Goal: Contribute content: Add original content to the website for others to see

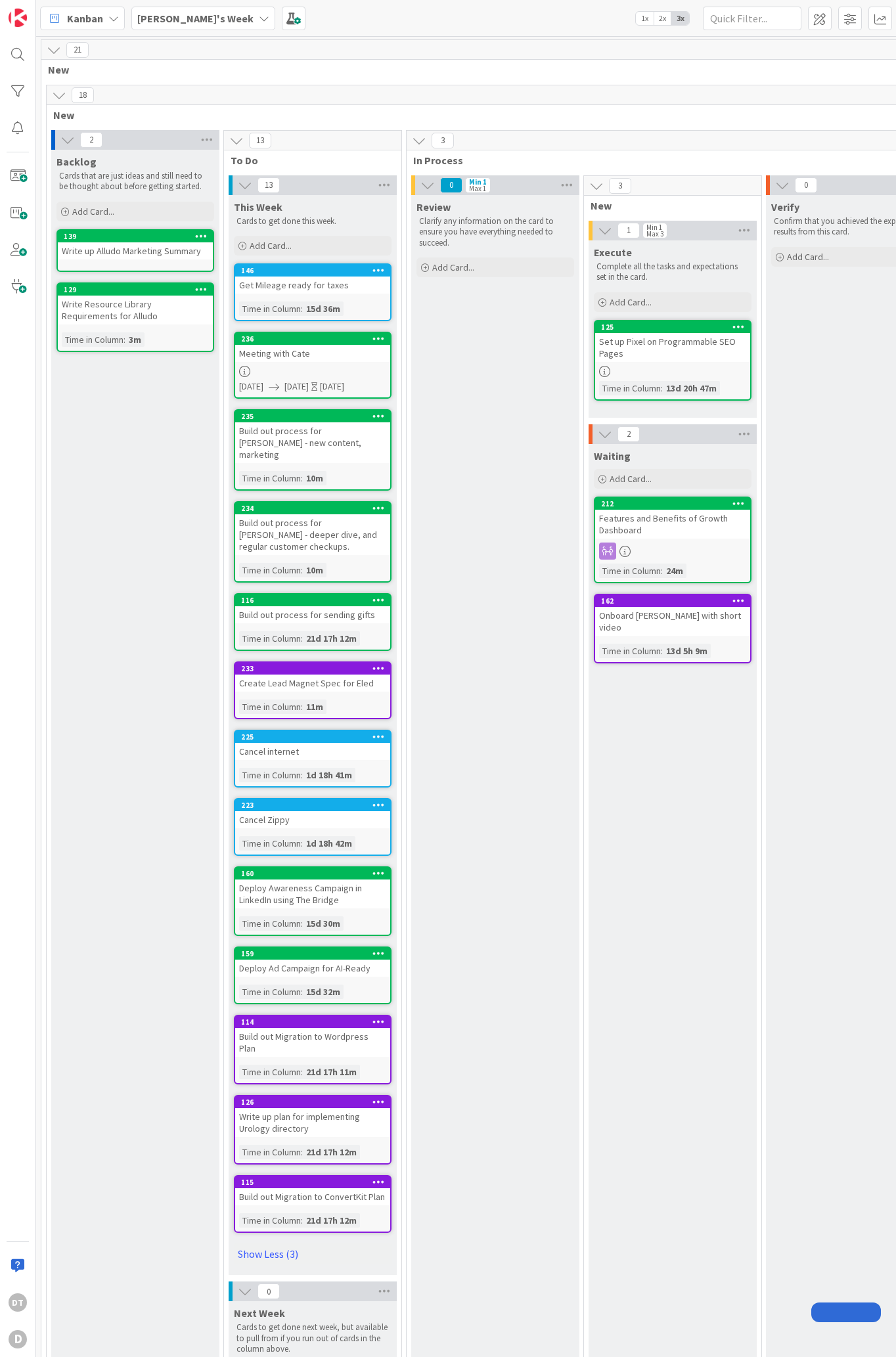
click at [259, 19] on icon at bounding box center [263, 18] width 10 height 10
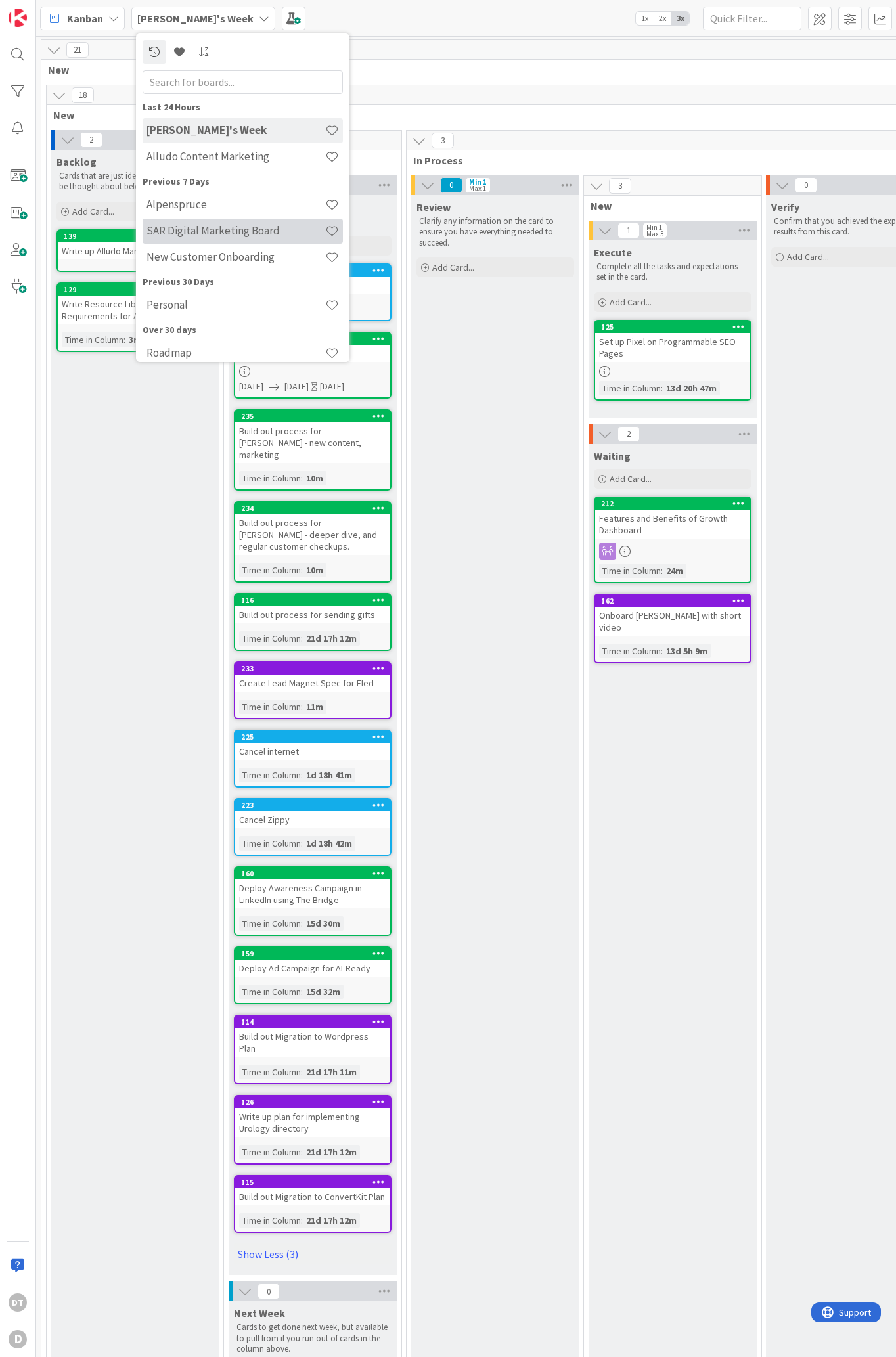
click at [184, 232] on h4 "SAR Digital Marketing Board" at bounding box center [236, 230] width 179 height 13
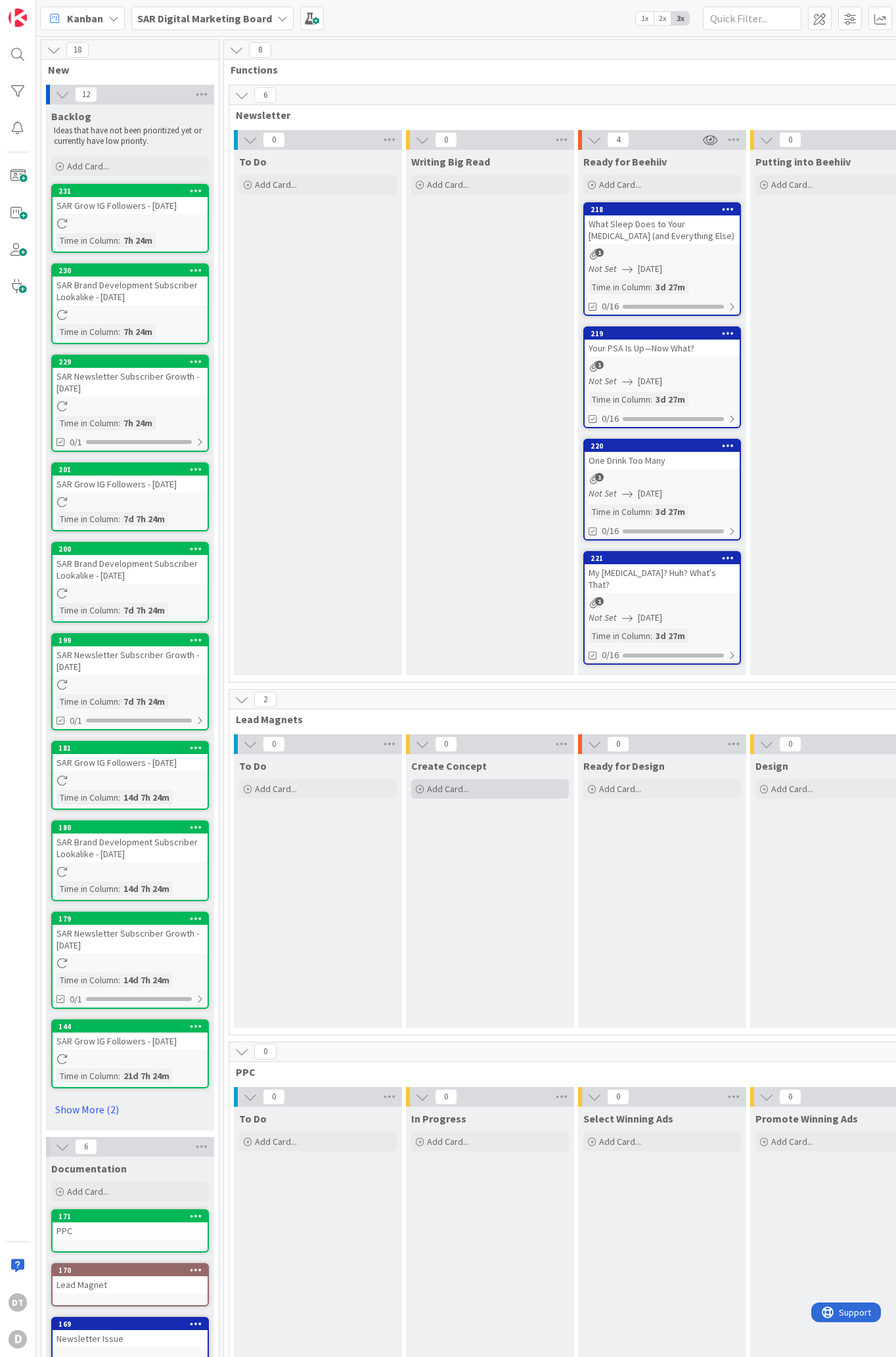
click at [465, 783] on span "Add Card..." at bounding box center [448, 788] width 42 height 12
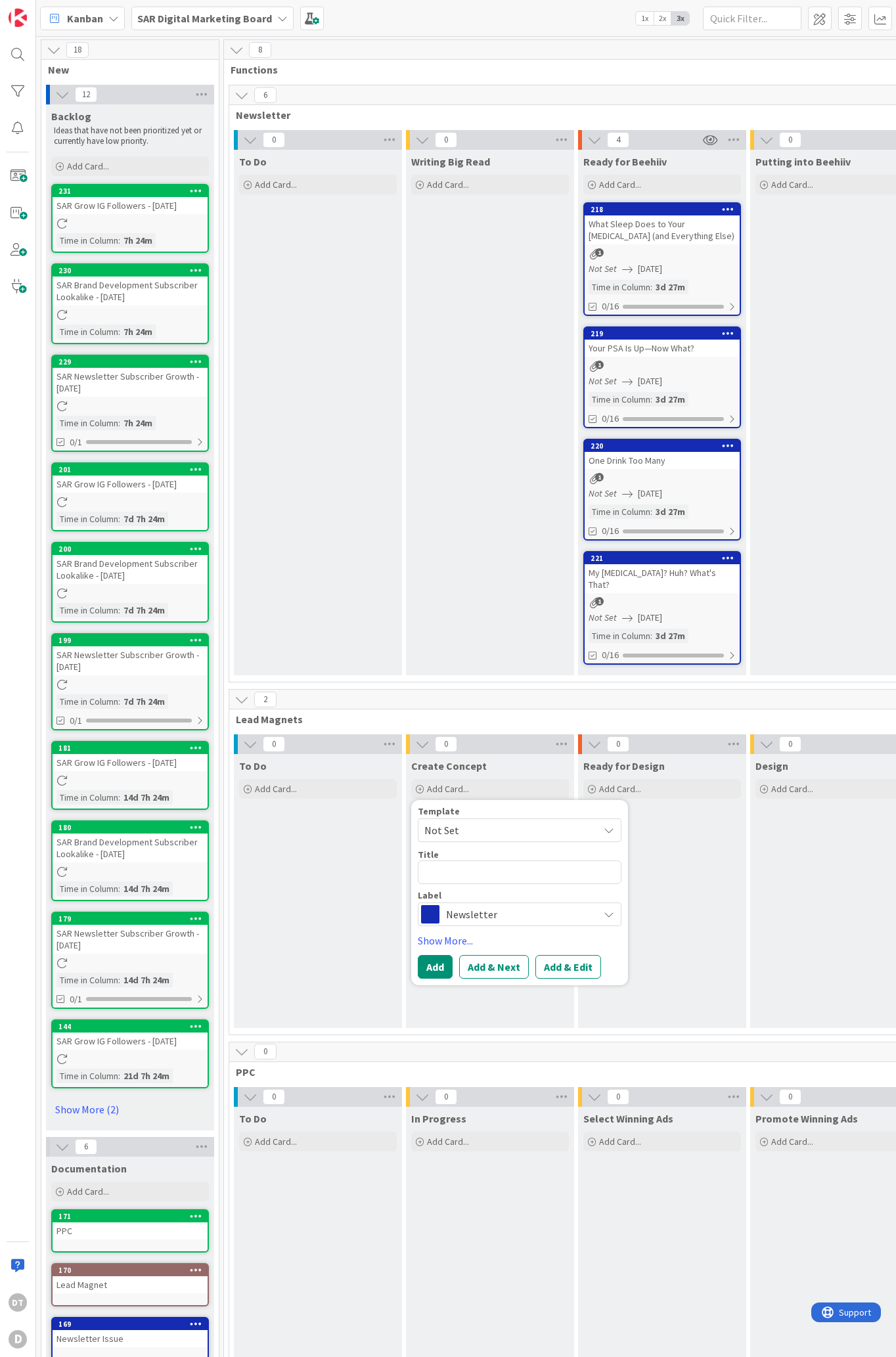
type textarea "T"
type textarea "x"
type textarea "TRe"
type textarea "x"
type textarea "TReh"
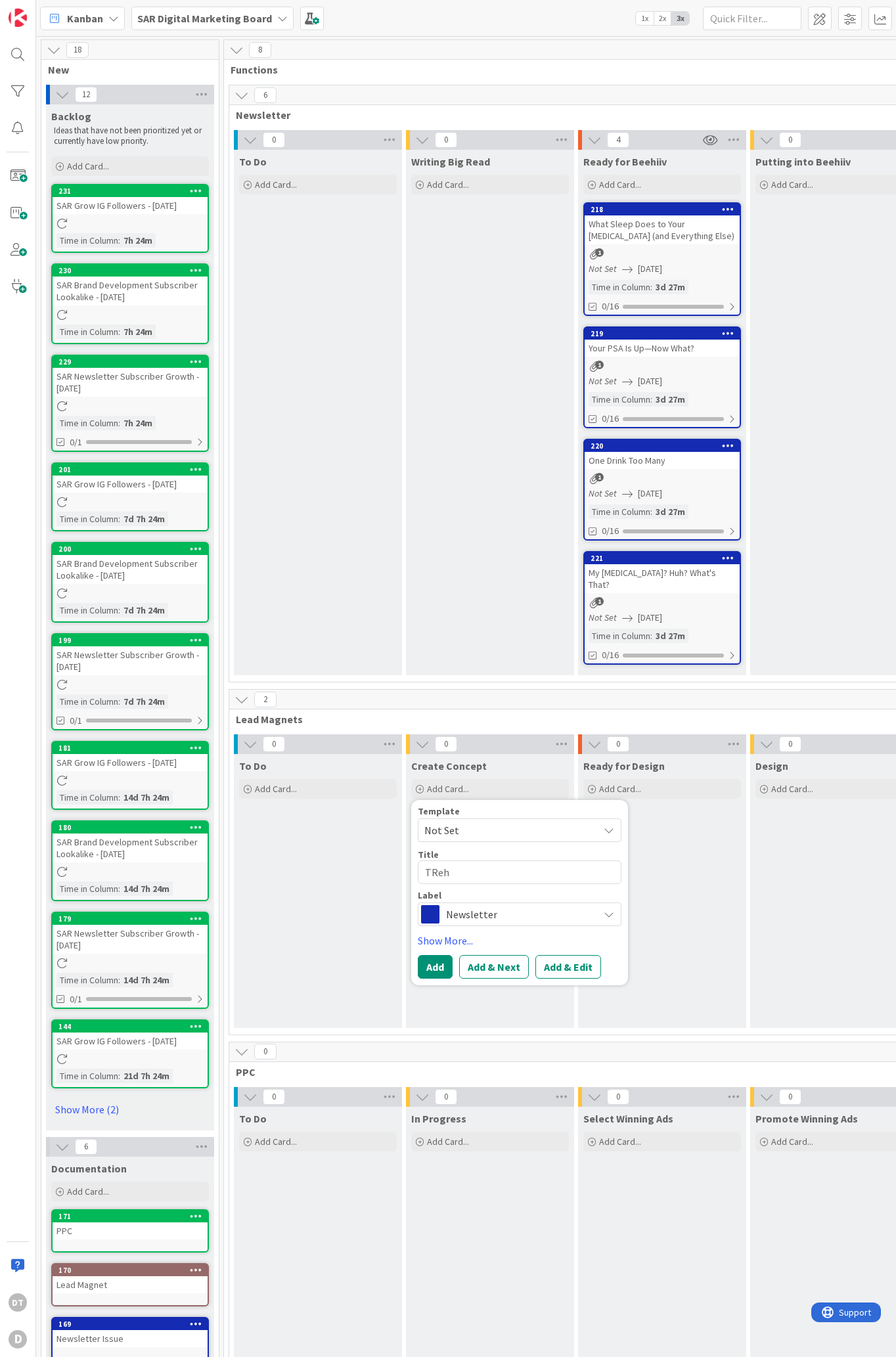
type textarea "x"
type textarea "TReh"
type textarea "x"
type textarea "TRe"
type textarea "x"
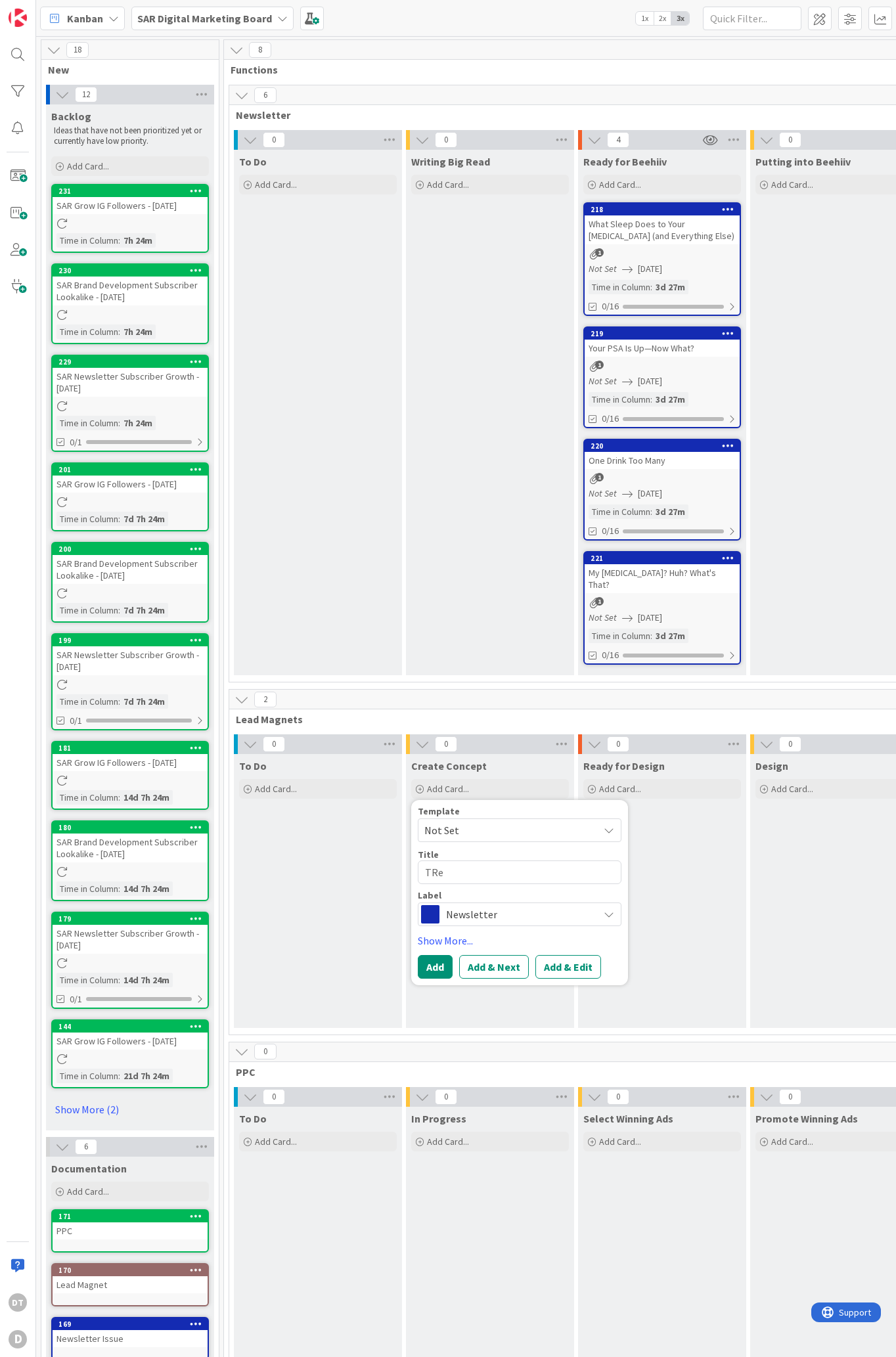
type textarea "TR"
type textarea "x"
type textarea "T"
type textarea "x"
type textarea "Th"
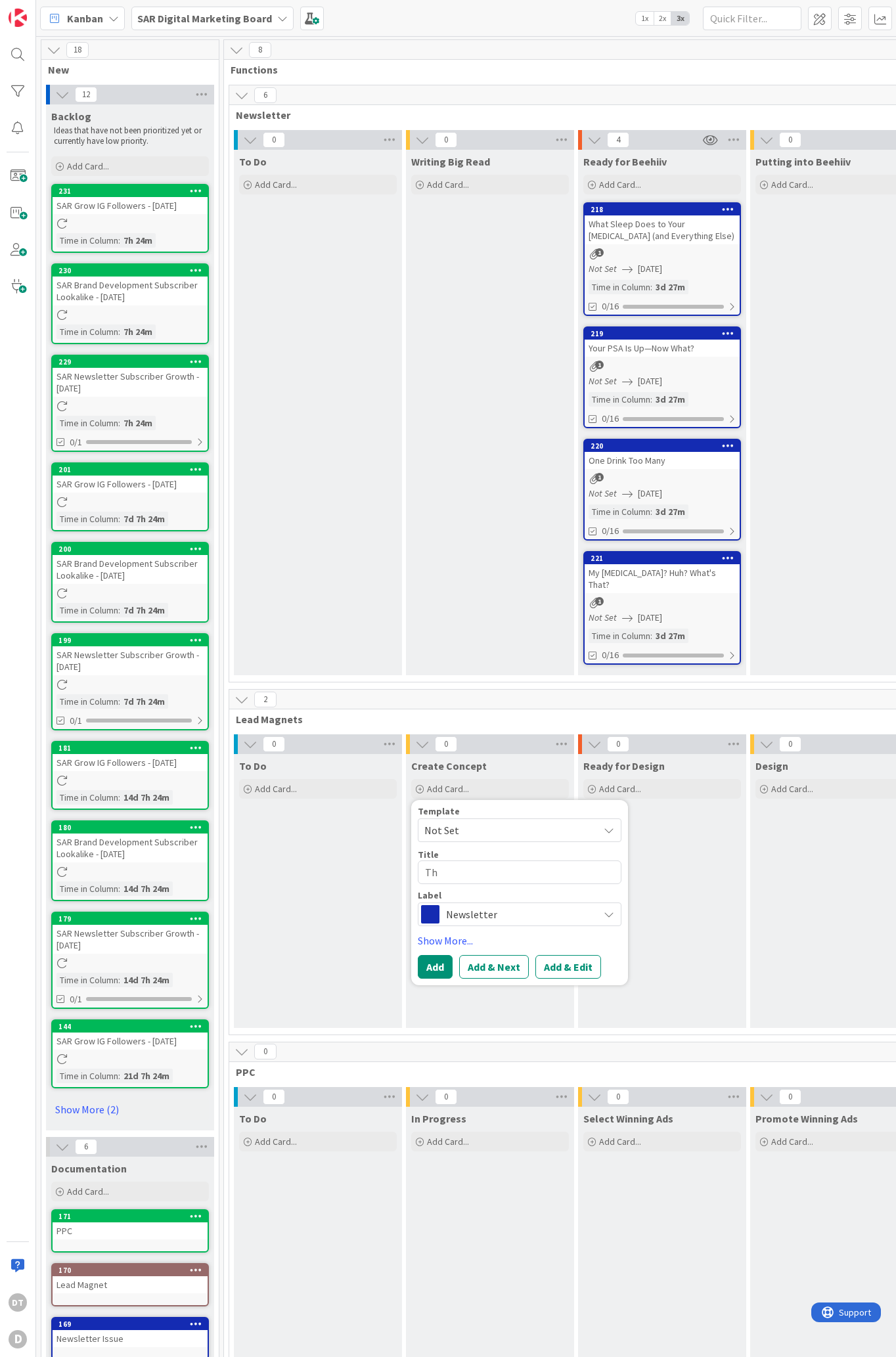
type textarea "x"
type textarea "The"
type textarea "x"
type textarea "The Pe"
type textarea "x"
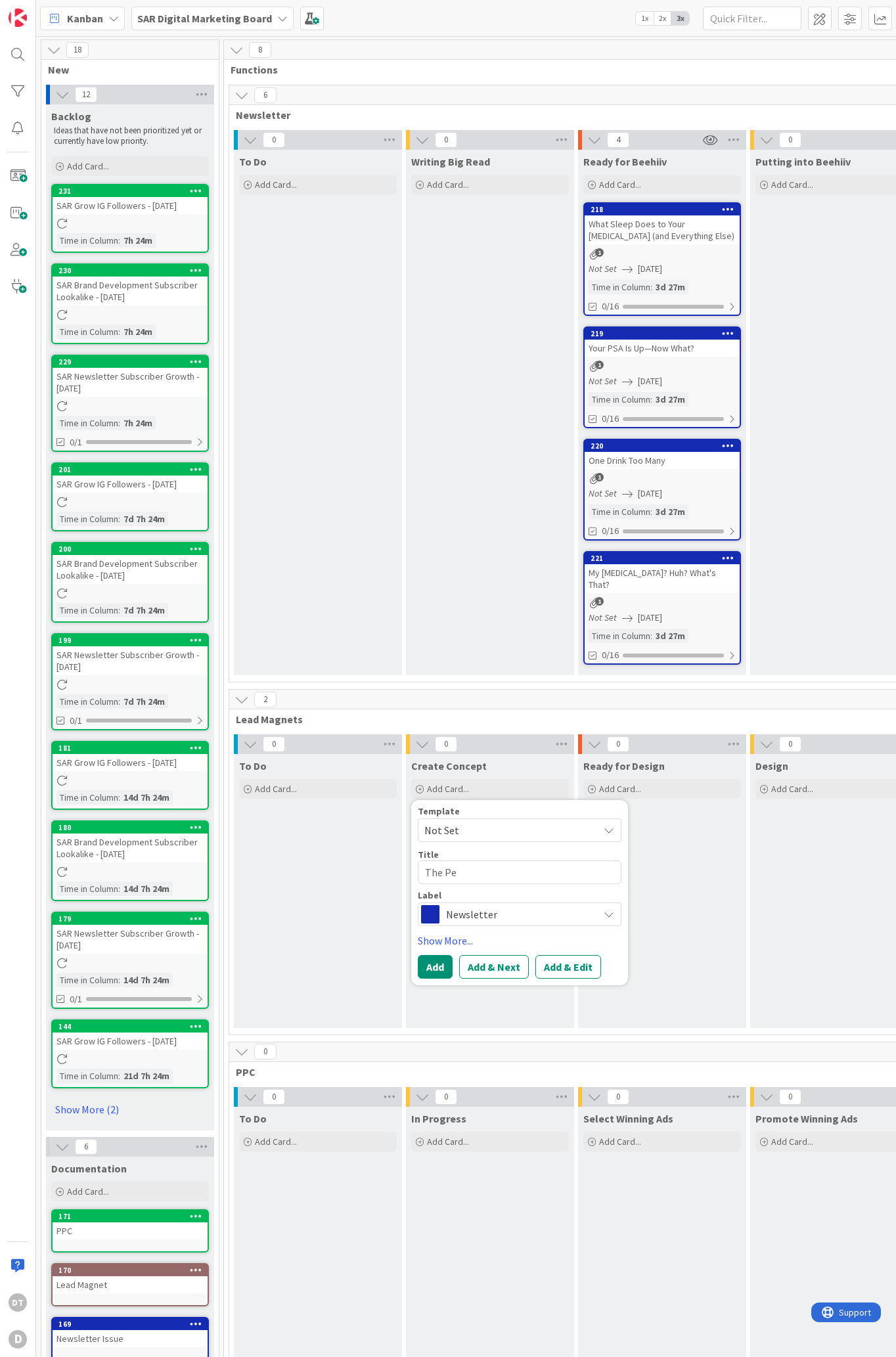
type textarea "The Pen"
type textarea "x"
type textarea "The Peni"
type textarea "x"
type textarea "The Penil"
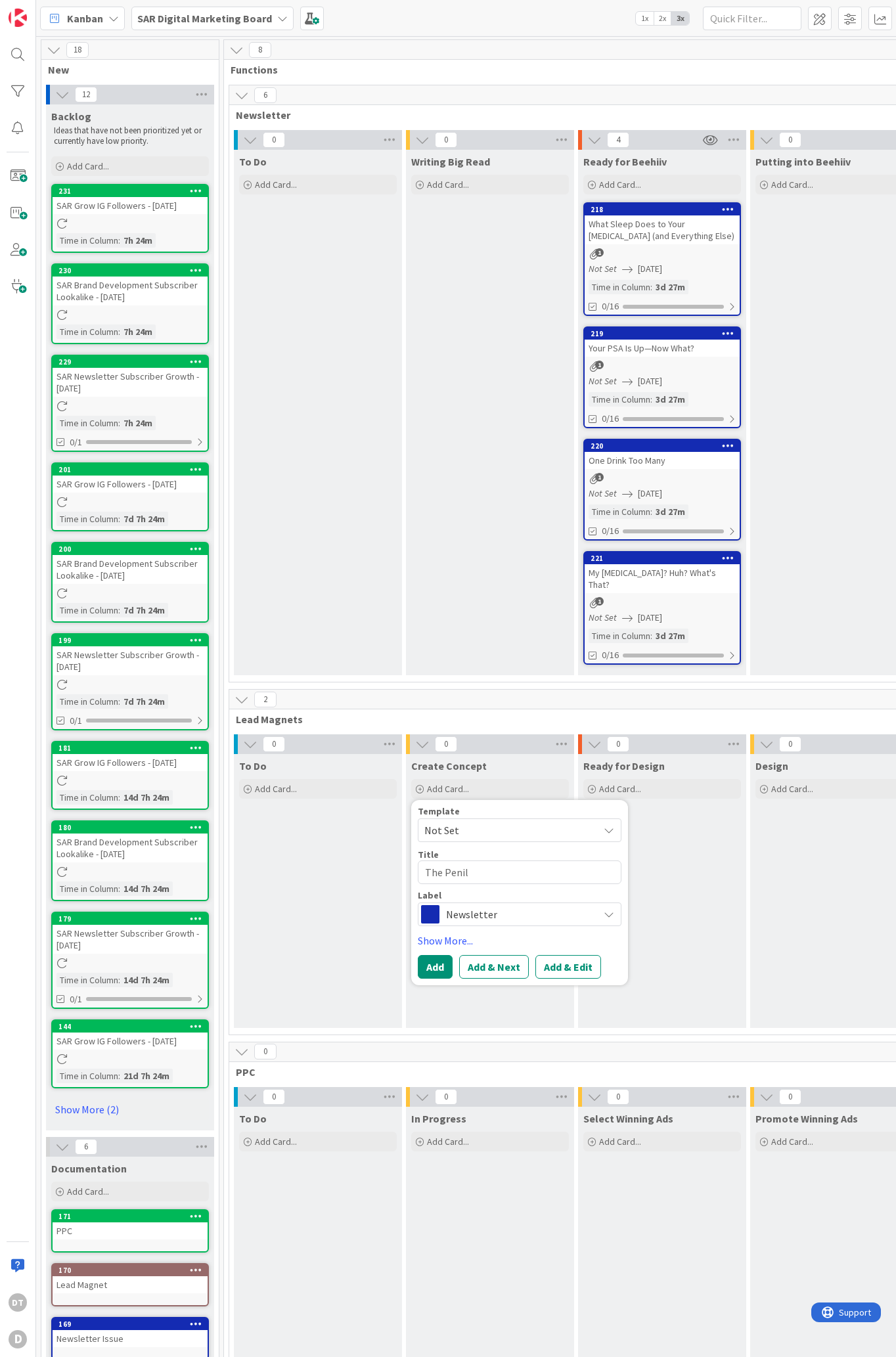
type textarea "x"
type textarea "The Penile"
type textarea "x"
type textarea "The Penile"
type textarea "x"
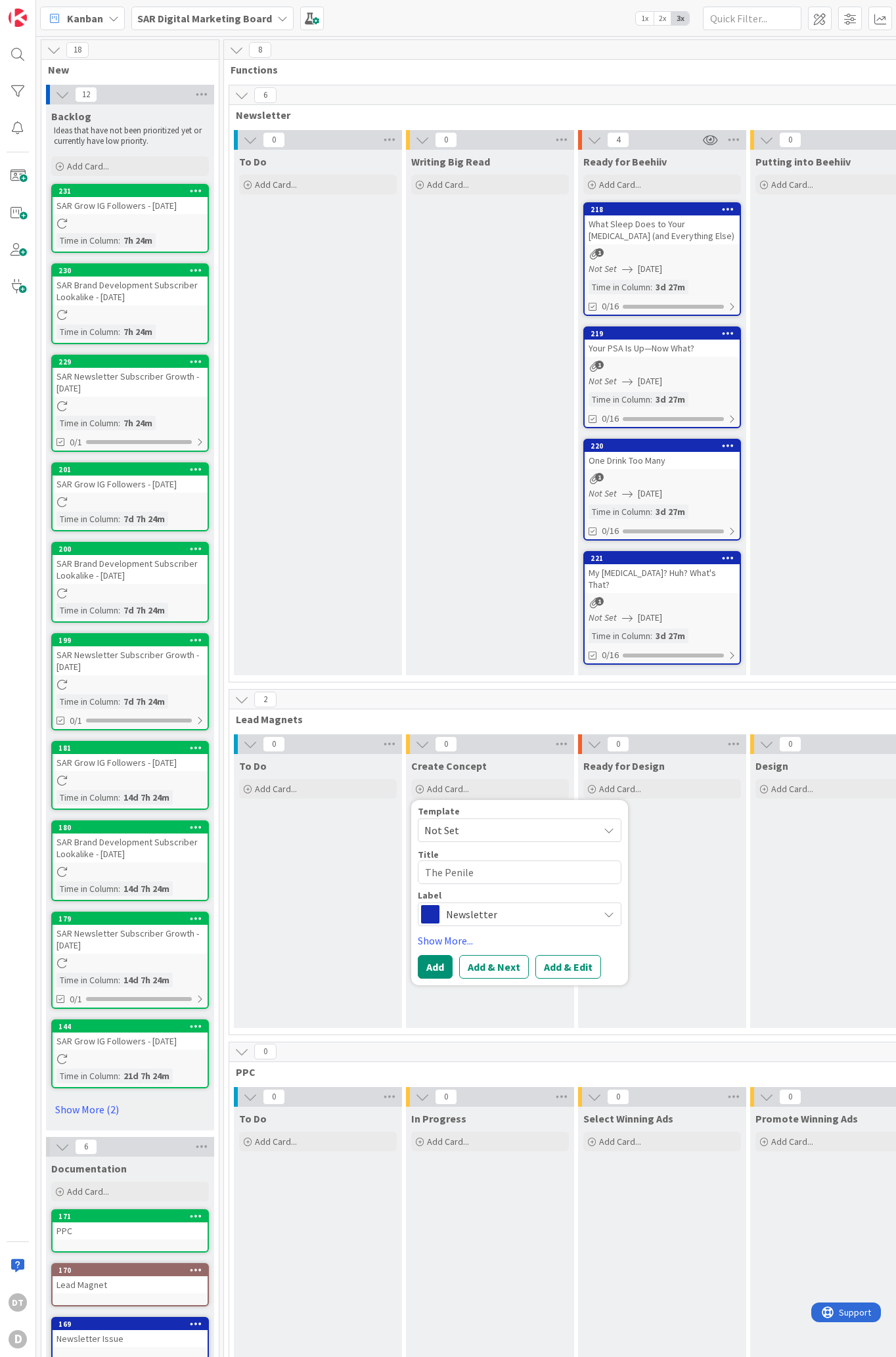
type textarea "The Penile I"
type textarea "x"
type textarea "The Penile Imp"
type textarea "x"
type textarea "The Penile Impla"
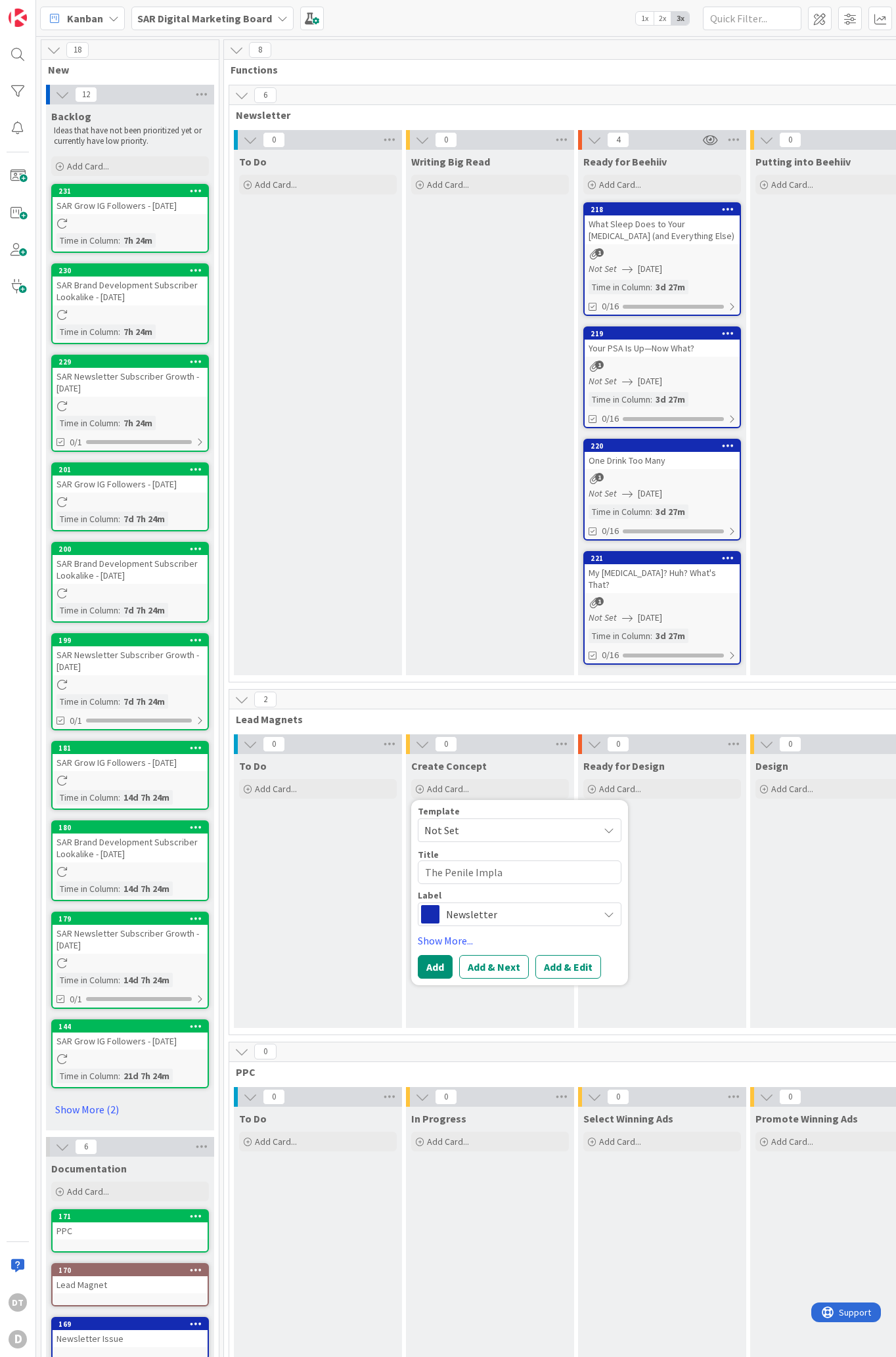
type textarea "x"
type textarea "The Penile Implan"
type textarea "x"
type textarea "The [MEDICAL_DATA]"
type textarea "x"
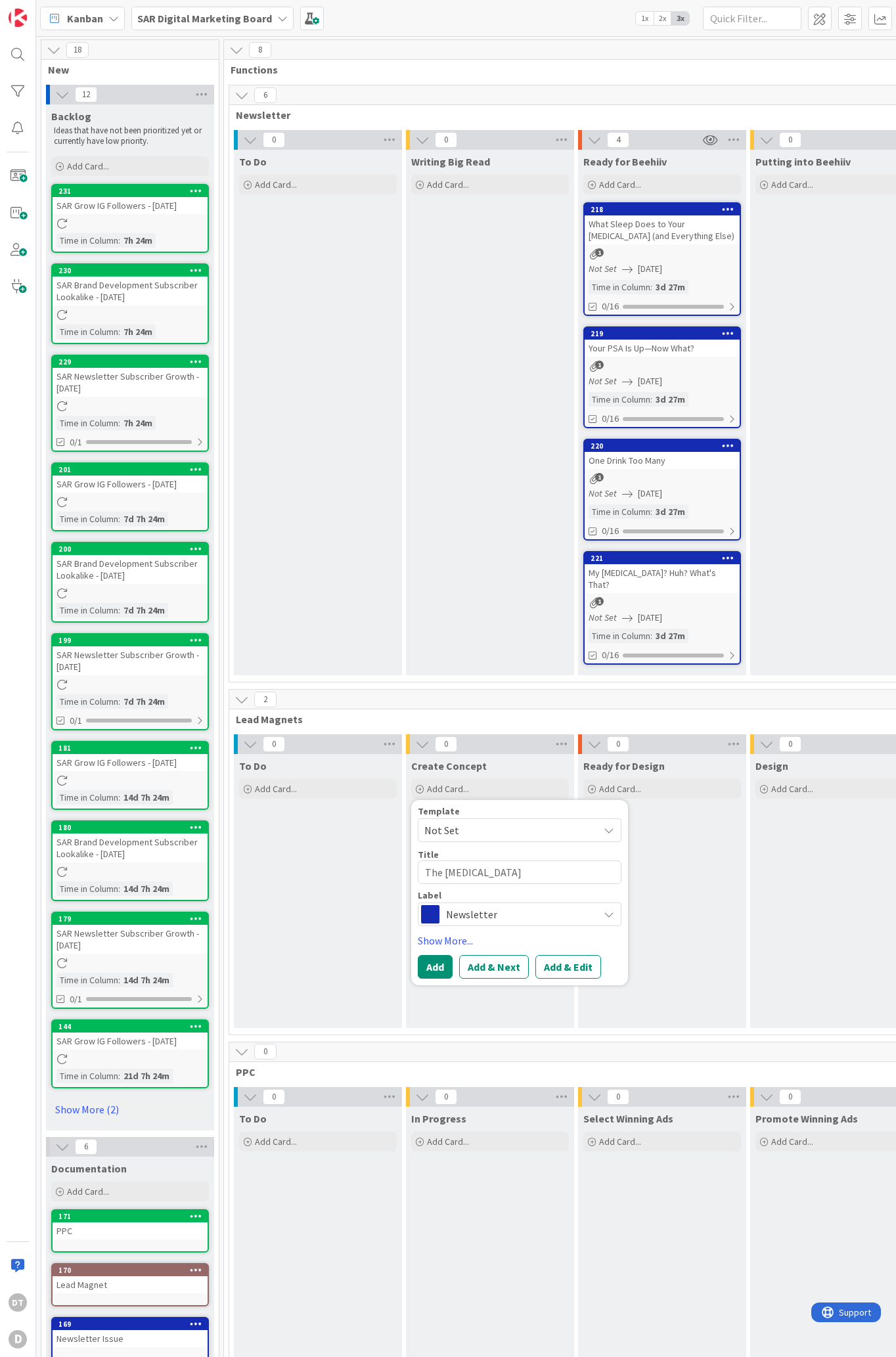
type textarea "The [MEDICAL_DATA]"
type textarea "x"
type textarea "The [MEDICAL_DATA] S"
type textarea "x"
type textarea "The [MEDICAL_DATA] Sc"
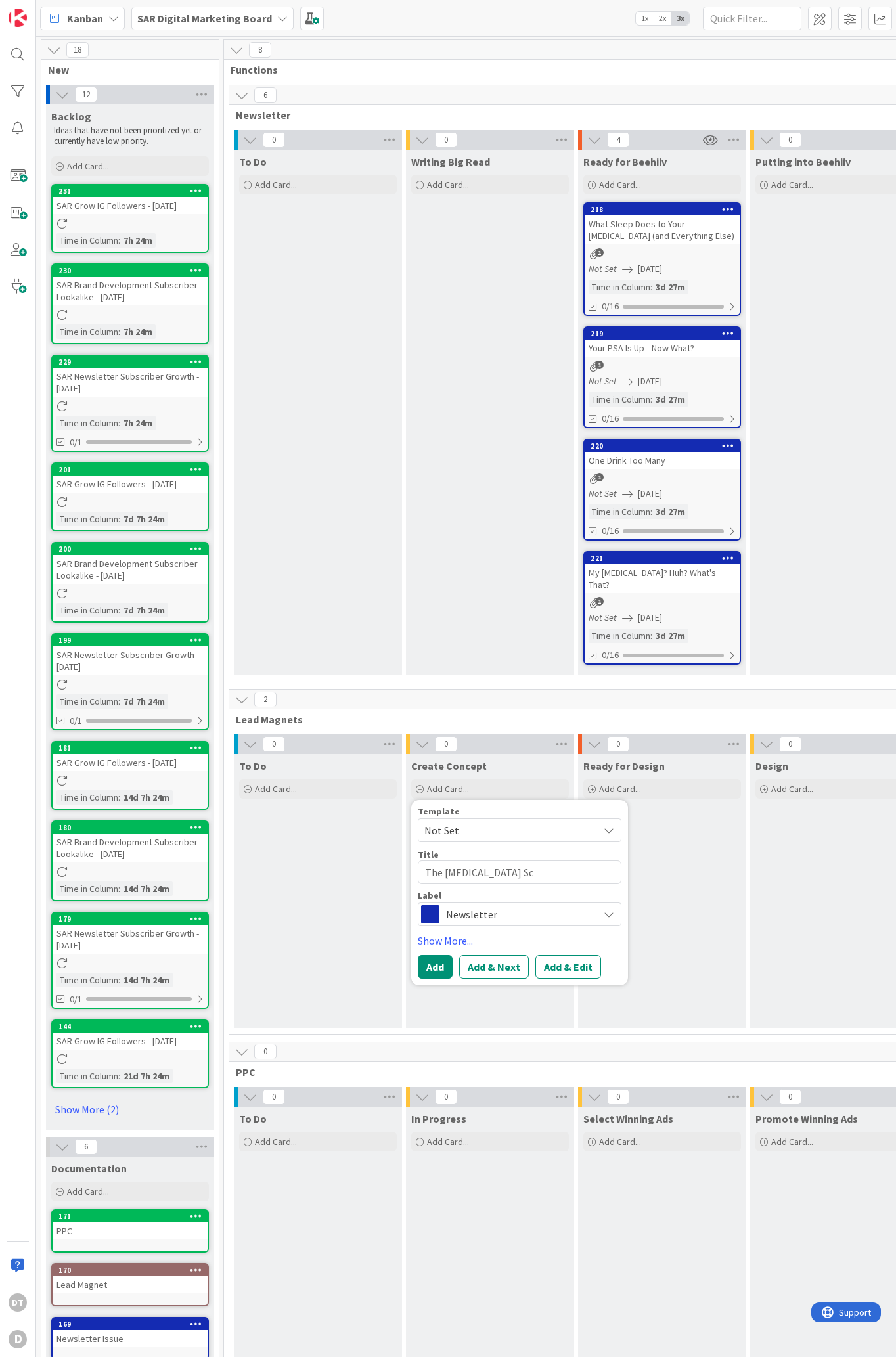
type textarea "x"
type textarea "The [MEDICAL_DATA] Sco"
type textarea "x"
type textarea "The [MEDICAL_DATA] Score"
type textarea "x"
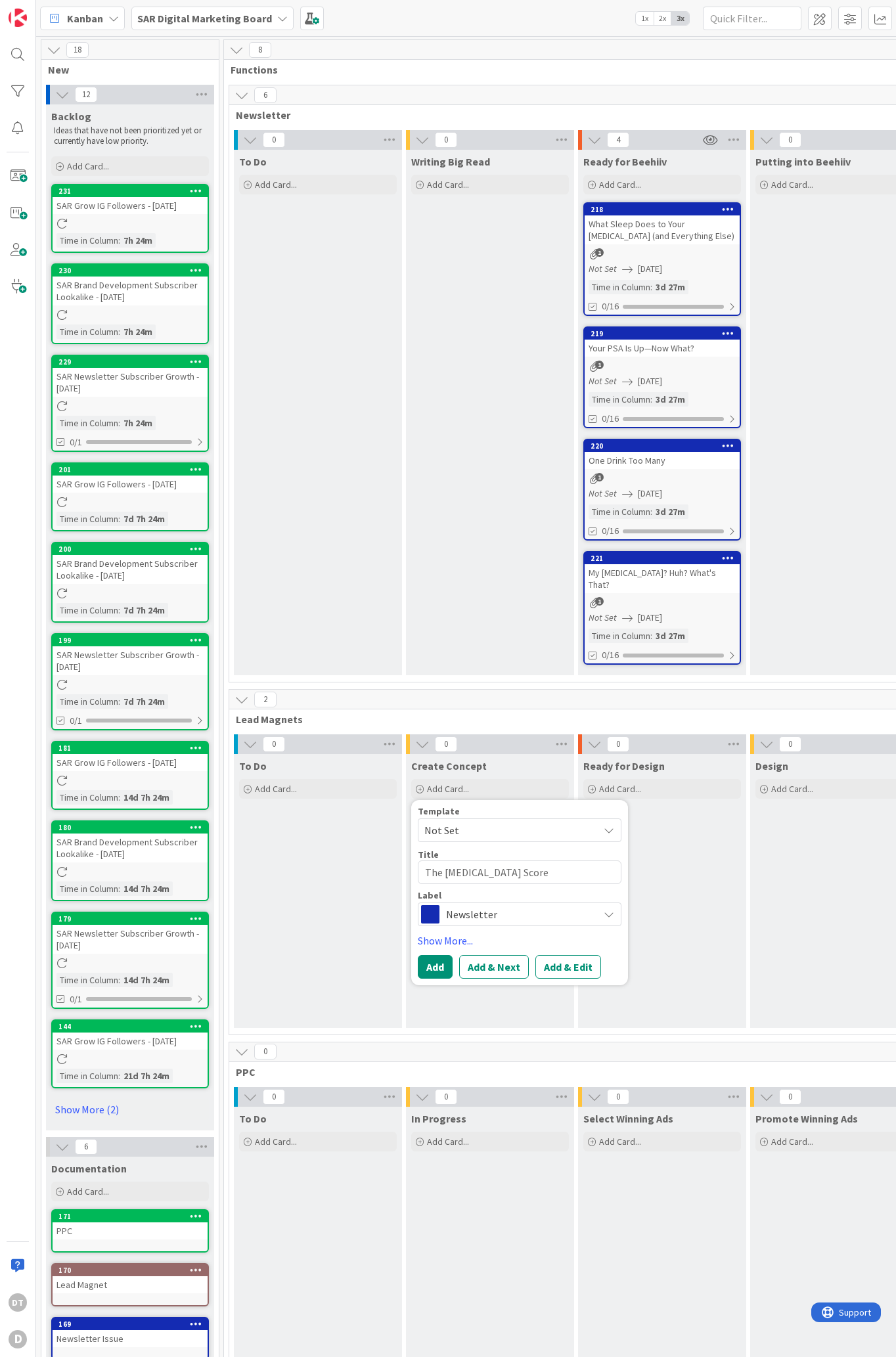
type textarea "The [MEDICAL_DATA] Scor"
type textarea "x"
type textarea "The [MEDICAL_DATA] Sco"
type textarea "x"
type textarea "The [MEDICAL_DATA] Sc"
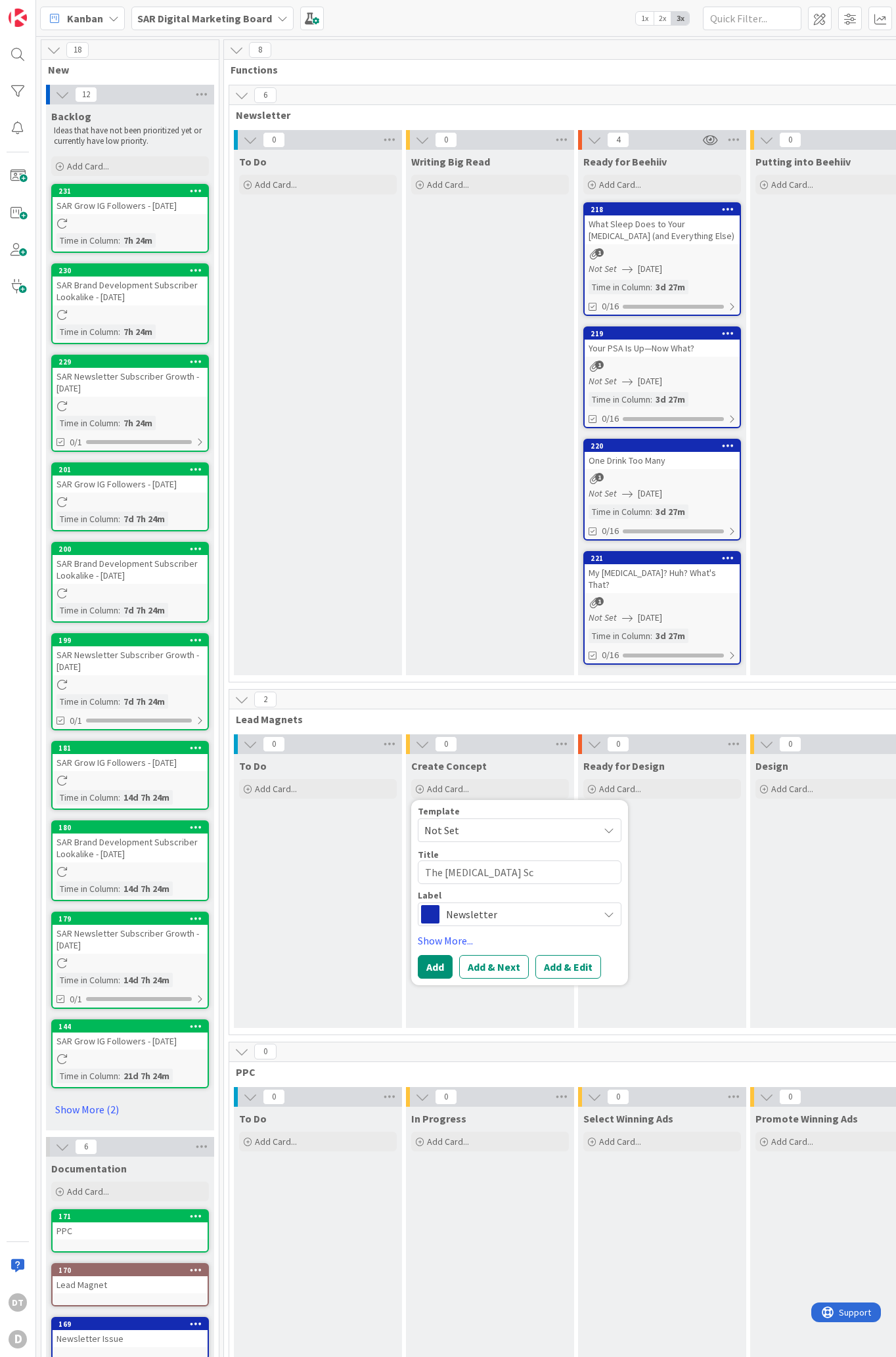
type textarea "x"
type textarea "The [MEDICAL_DATA] S"
type textarea "x"
type textarea "The [MEDICAL_DATA]"
type textarea "x"
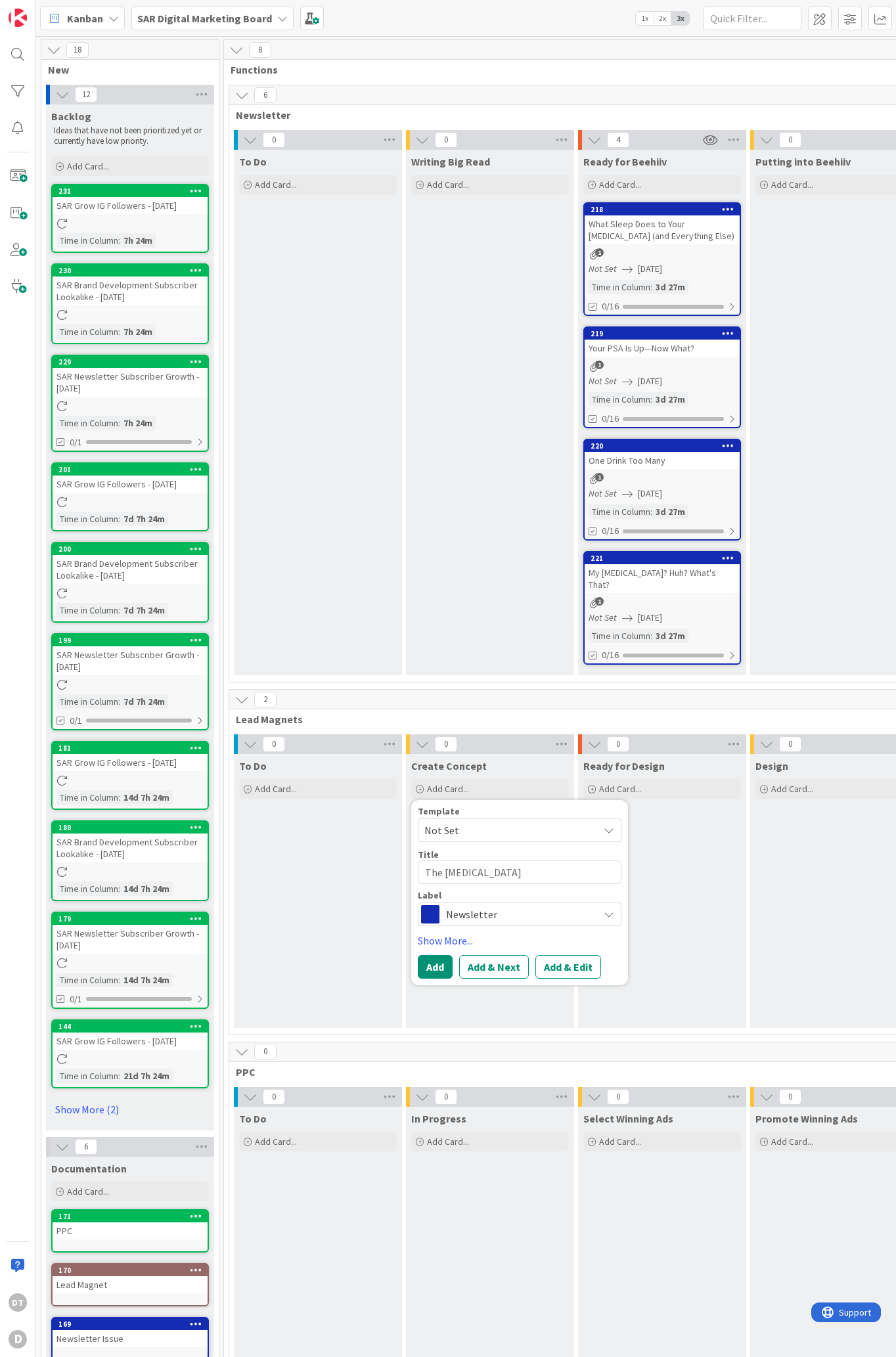
type textarea "The [MEDICAL_DATA] S"
type textarea "x"
type textarea "The [MEDICAL_DATA] Su"
type textarea "x"
type textarea "The [MEDICAL_DATA] Sur"
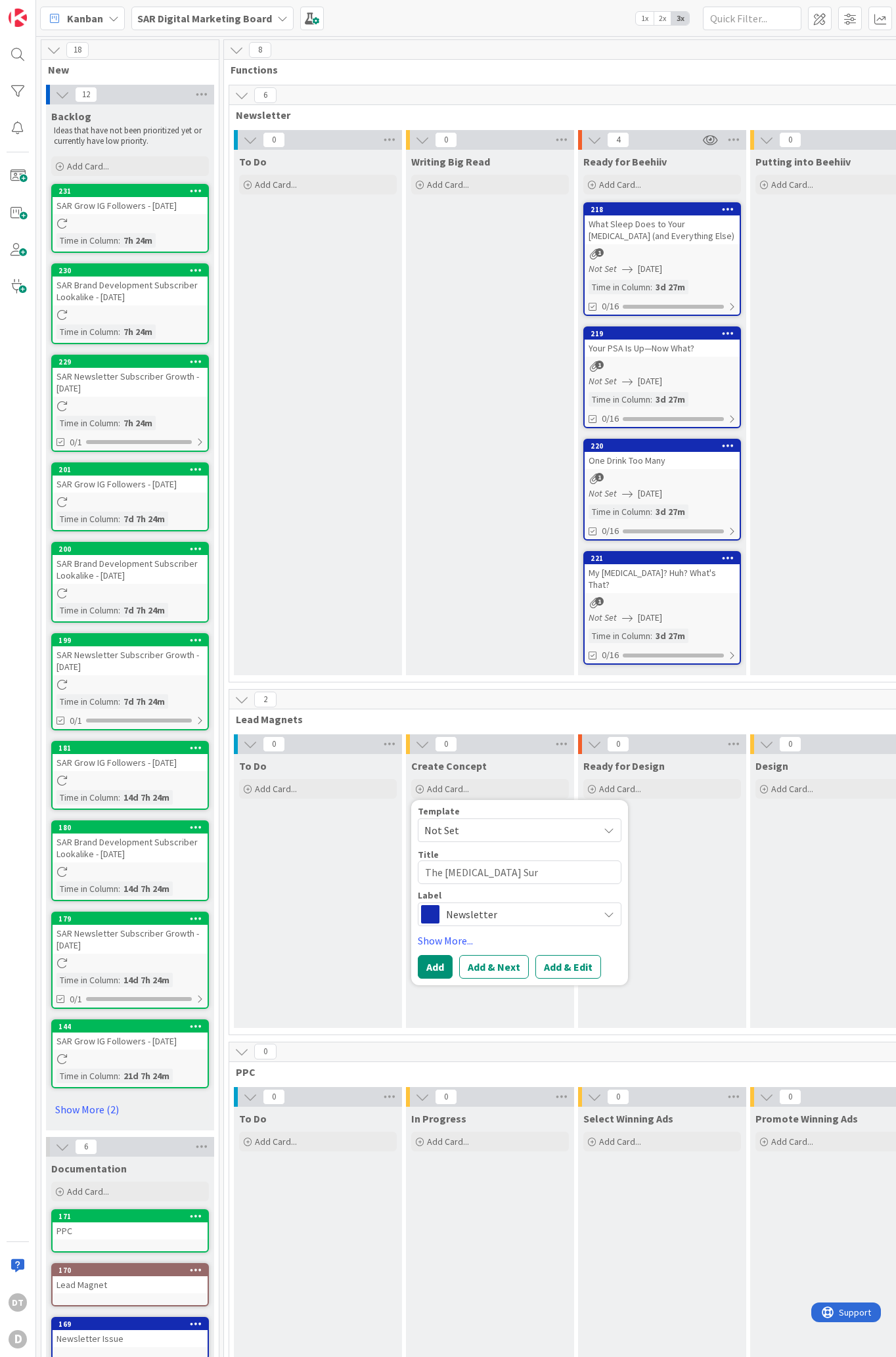
type textarea "x"
type textarea "The [MEDICAL_DATA] Surg"
type textarea "x"
type textarea "The [MEDICAL_DATA] Surge"
type textarea "x"
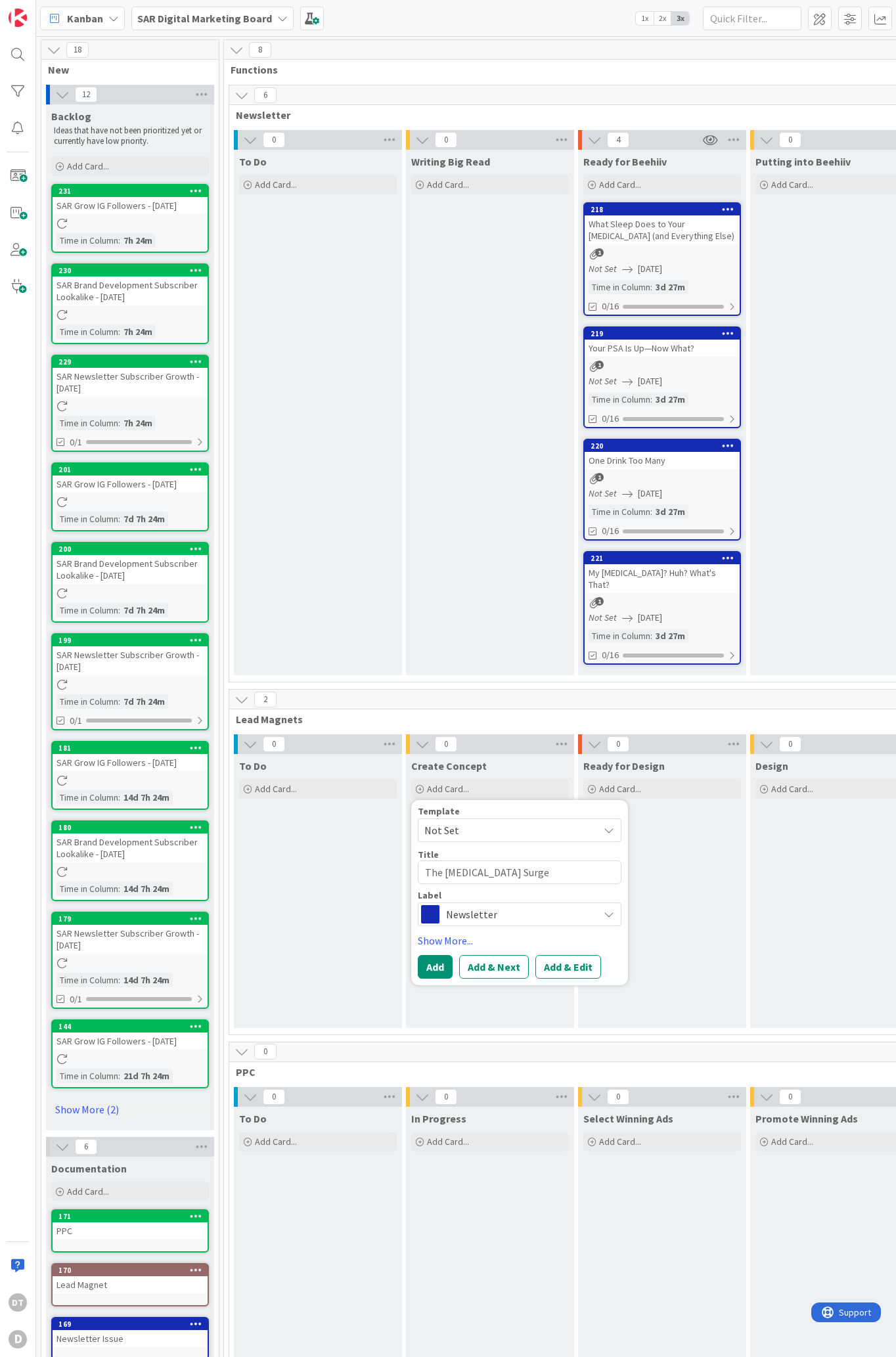
type textarea "The [MEDICAL_DATA] Surgeo"
type textarea "x"
type textarea "The [MEDICAL_DATA] Surgeon"
type textarea "x"
type textarea "The [MEDICAL_DATA] Surgeon S"
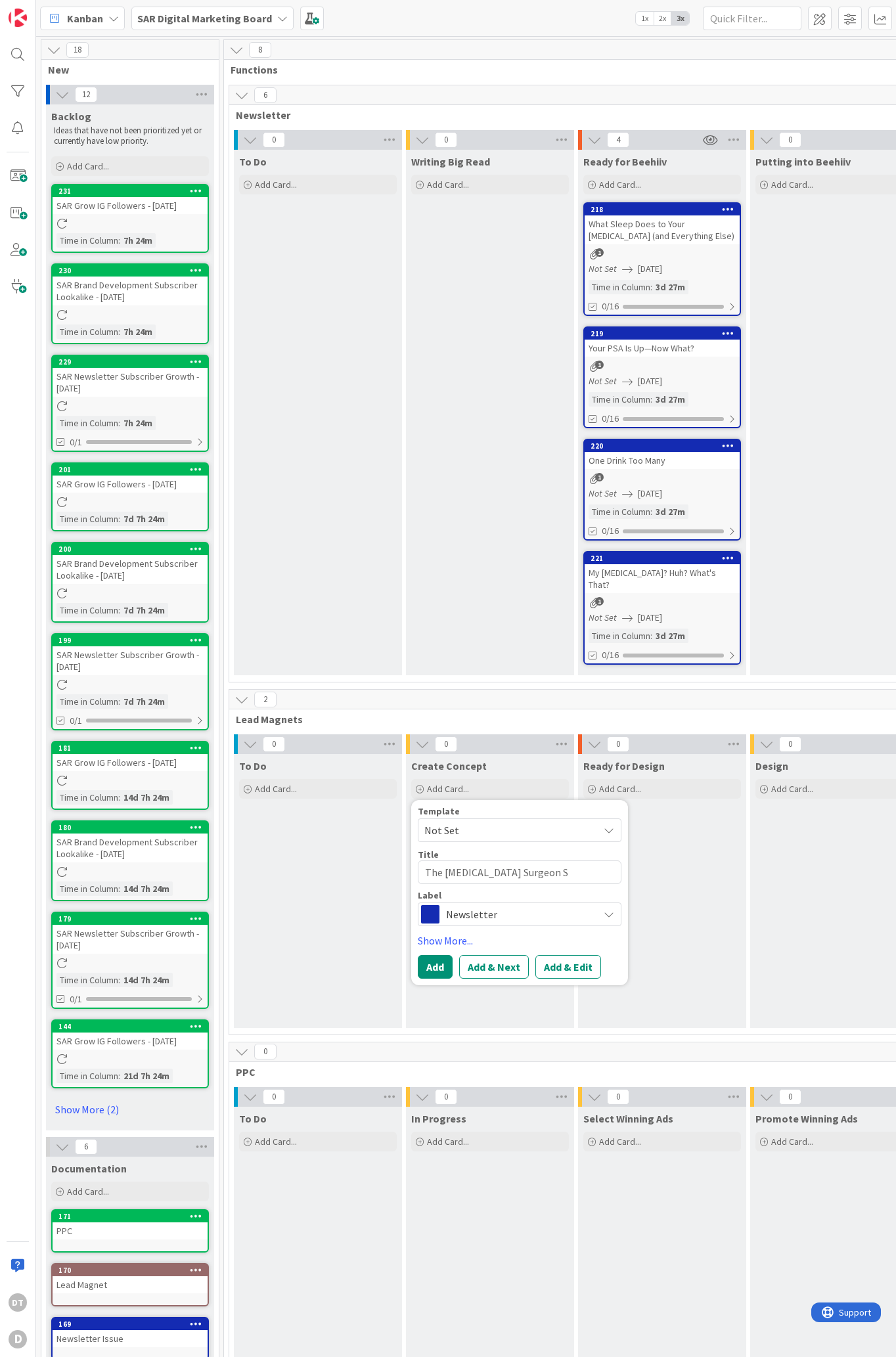
type textarea "x"
type textarea "The [MEDICAL_DATA] Surgeon Sco"
type textarea "x"
type textarea "The [MEDICAL_DATA] Surgeon Scor"
type textarea "x"
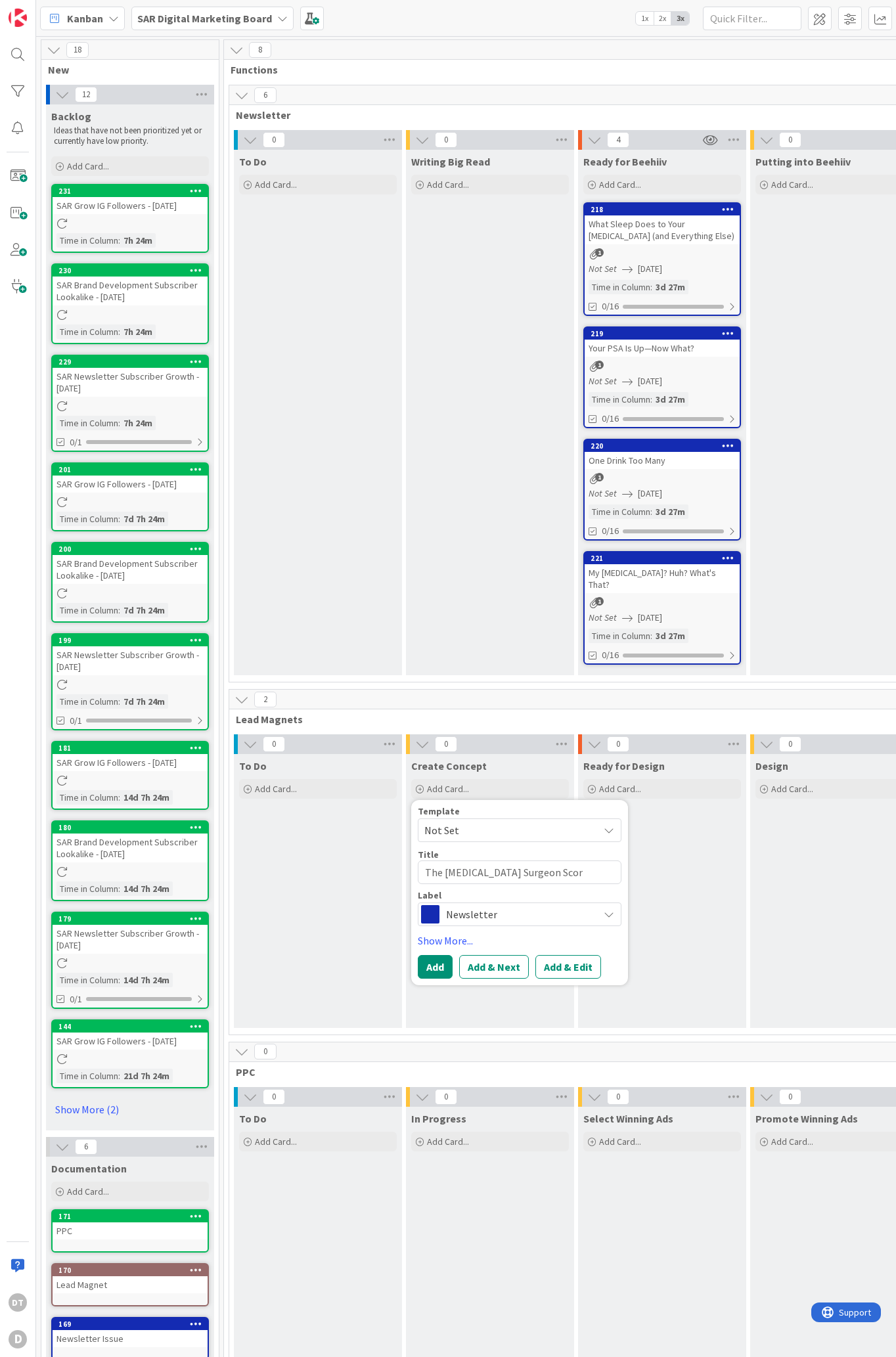
type textarea "The [MEDICAL_DATA] Surgeon Score"
type textarea "x"
type textarea "The [MEDICAL_DATA] Surgeon Scorec"
type textarea "x"
type textarea "The [MEDICAL_DATA] Surgeon Scoreca"
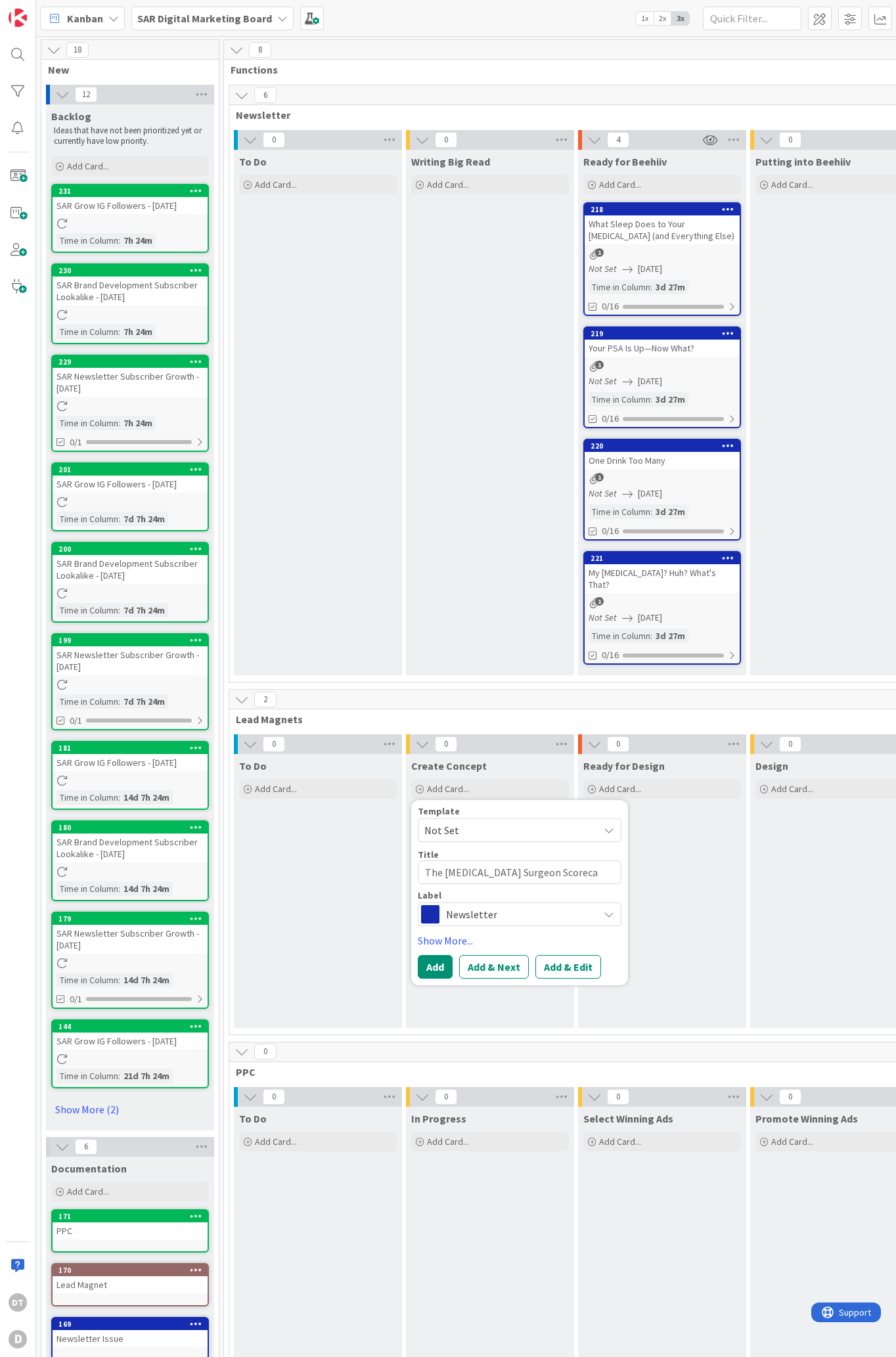
type textarea "x"
type textarea "The [MEDICAL_DATA] Surgeon Scorecar"
type textarea "x"
type textarea "The [MEDICAL_DATA] Surgeon Scorecard"
click at [490, 905] on span "Newsletter" at bounding box center [519, 914] width 146 height 18
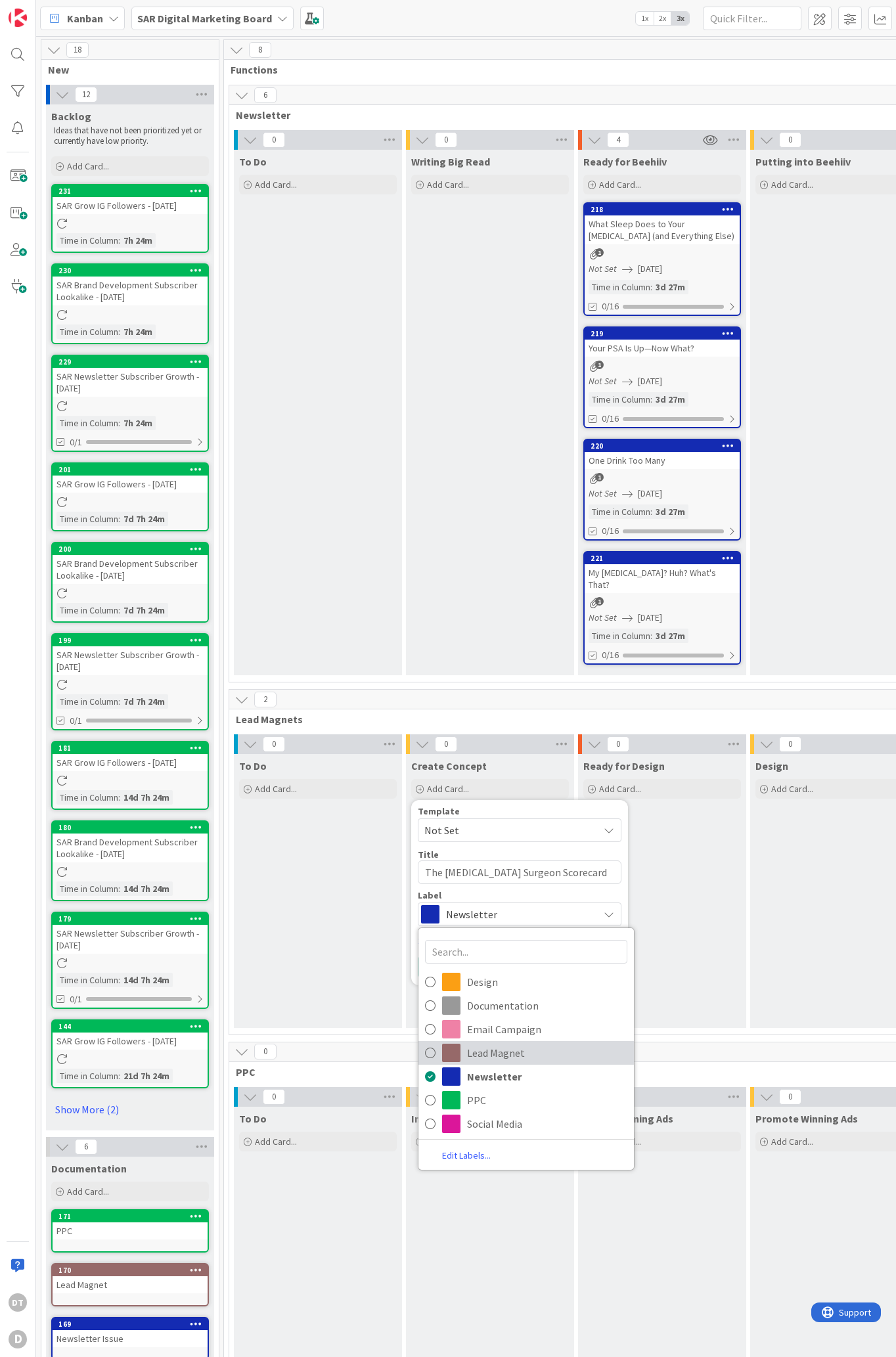
click at [507, 1043] on span "Lead Magnet" at bounding box center [547, 1053] width 161 height 19
type textarea "x"
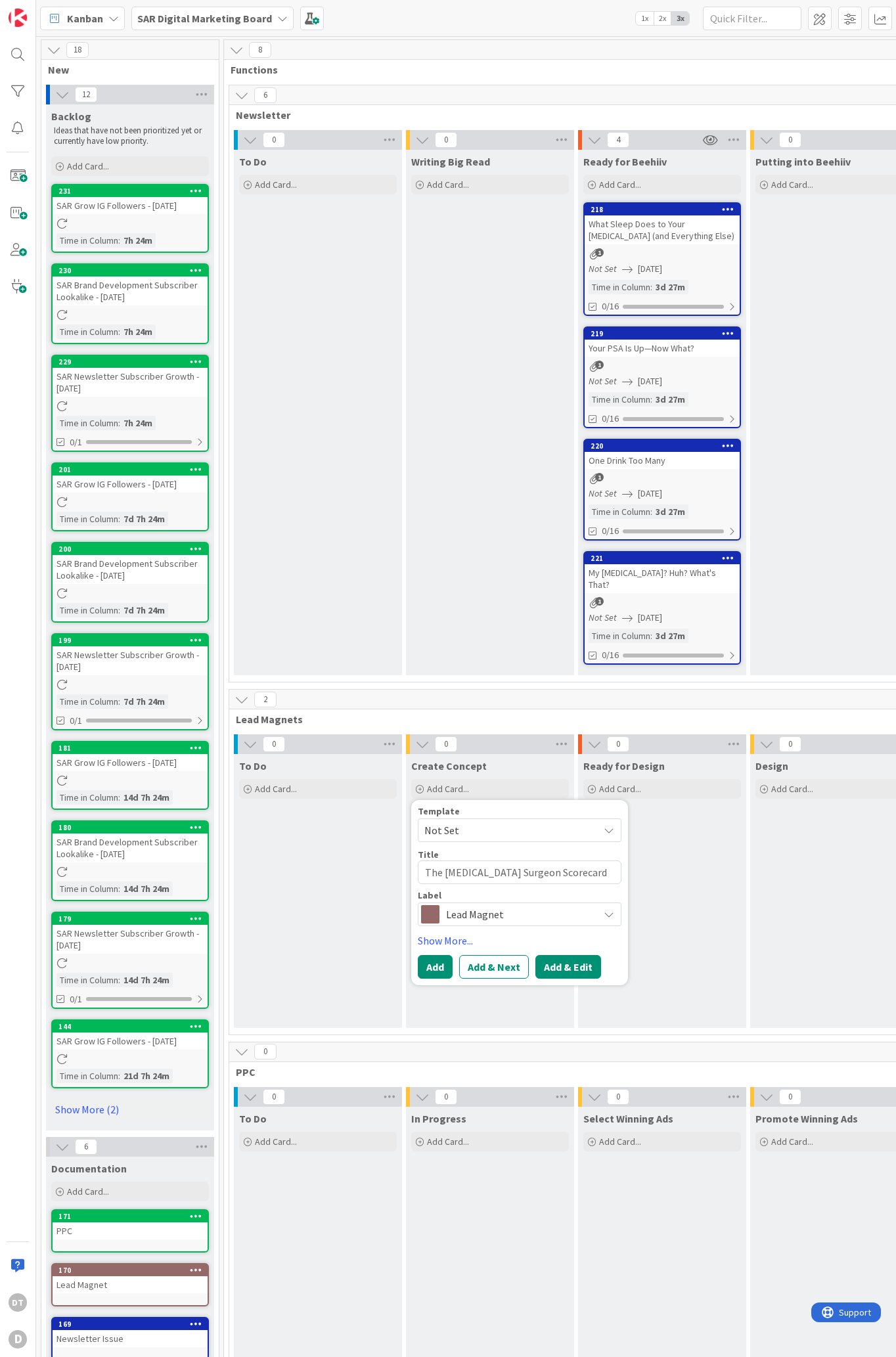
click at [570, 955] on button "Add & Edit" at bounding box center [568, 967] width 65 height 24
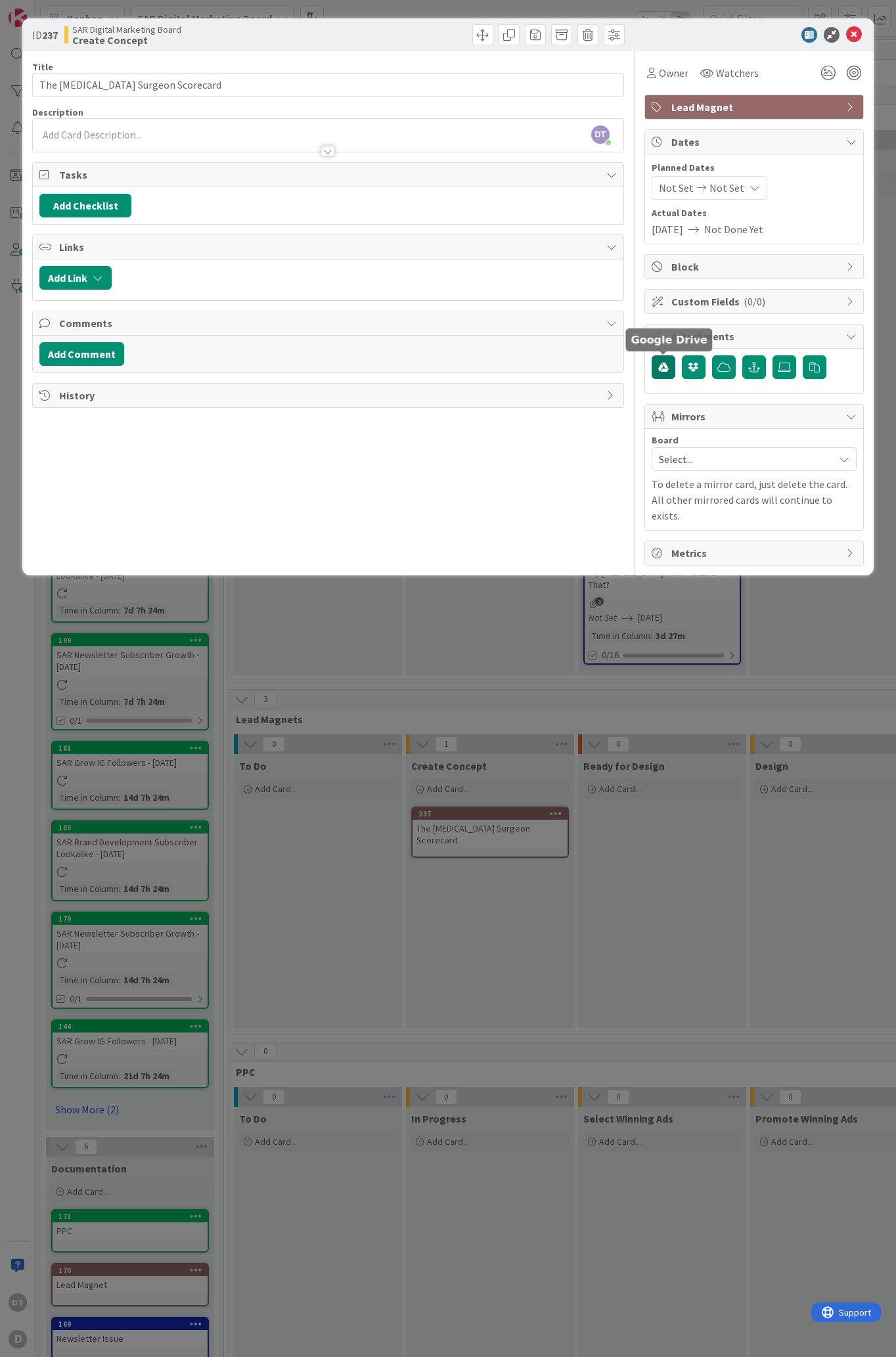
click at [663, 364] on icon "button" at bounding box center [663, 367] width 10 height 10
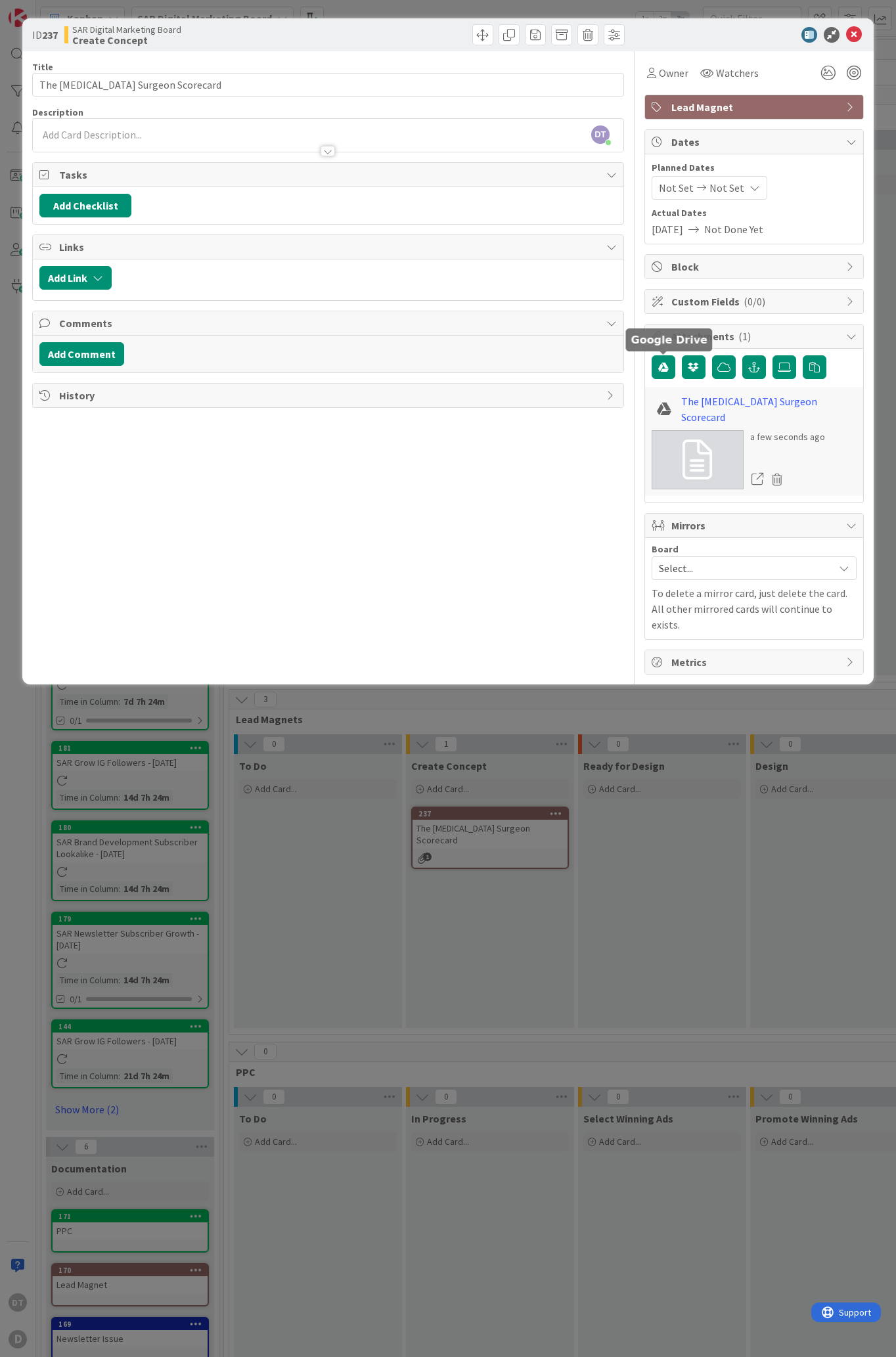
click at [475, 874] on div "ID 237 SAR Digital Marketing Board Create Concept Title 36 / 128 The [MEDICAL_D…" at bounding box center [448, 678] width 896 height 1357
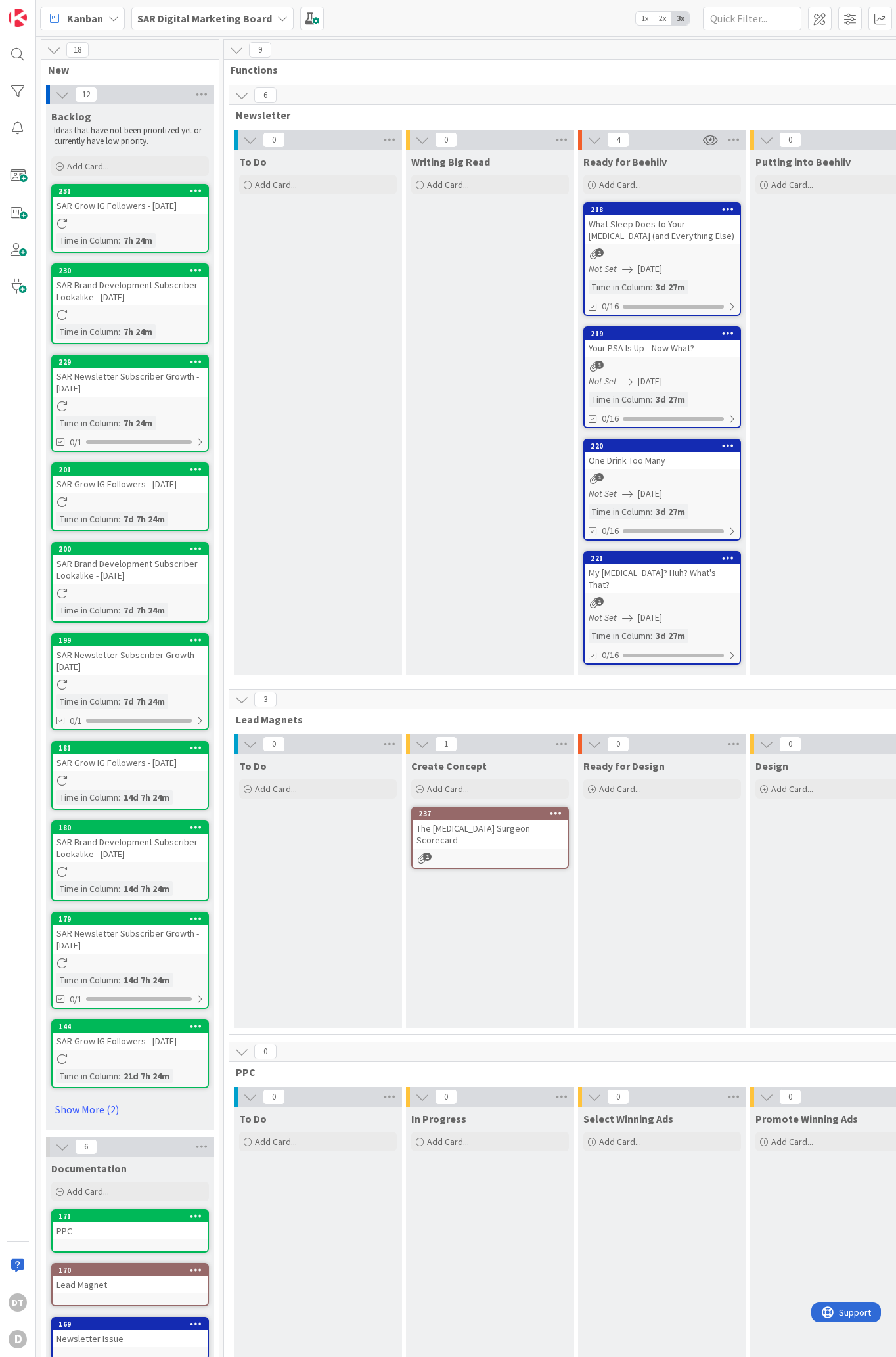
click at [555, 808] on icon at bounding box center [556, 813] width 13 height 9
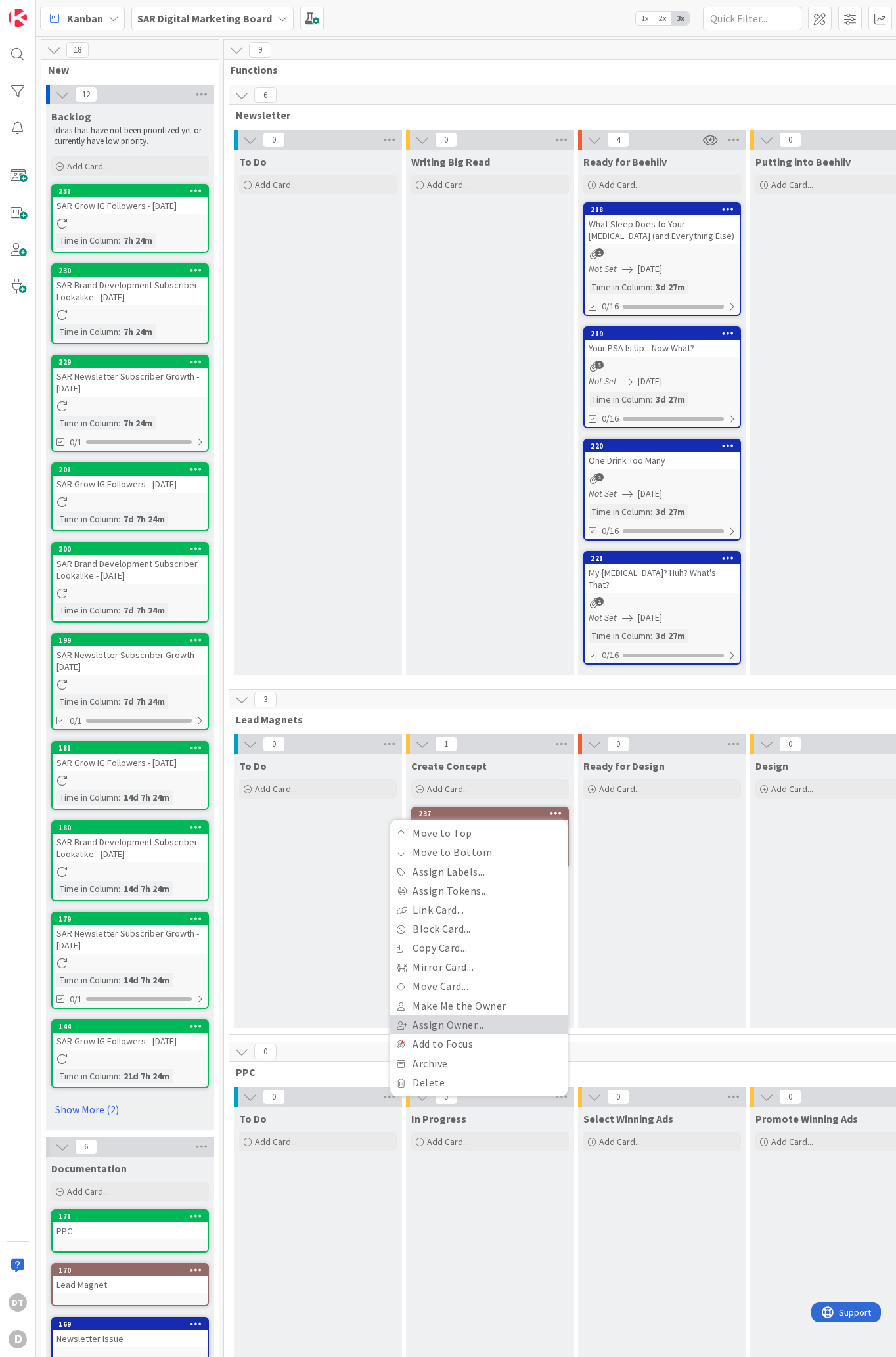
click at [453, 1016] on link "Assign Owner..." at bounding box center [478, 1025] width 177 height 19
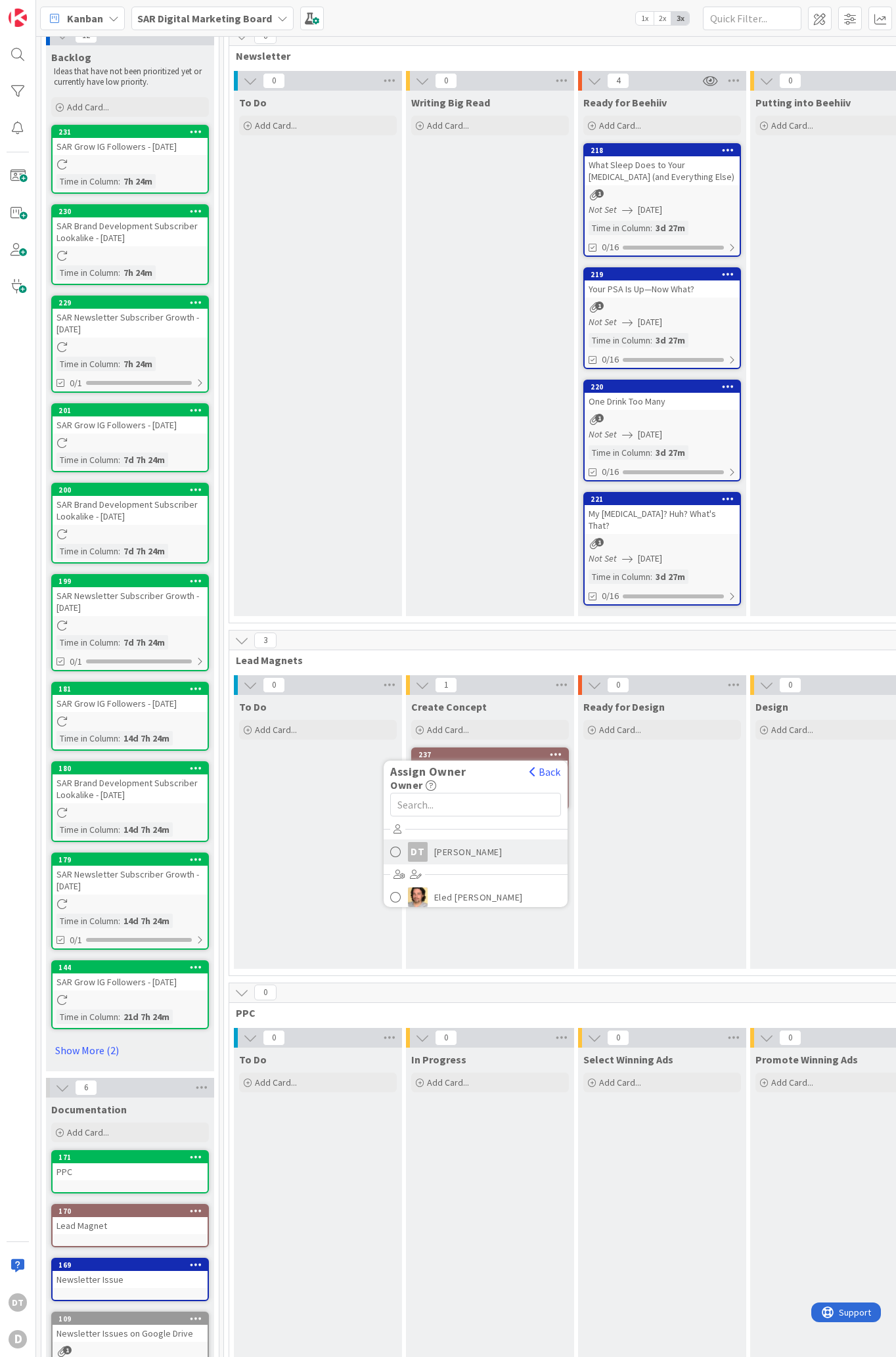
scroll to position [213, 0]
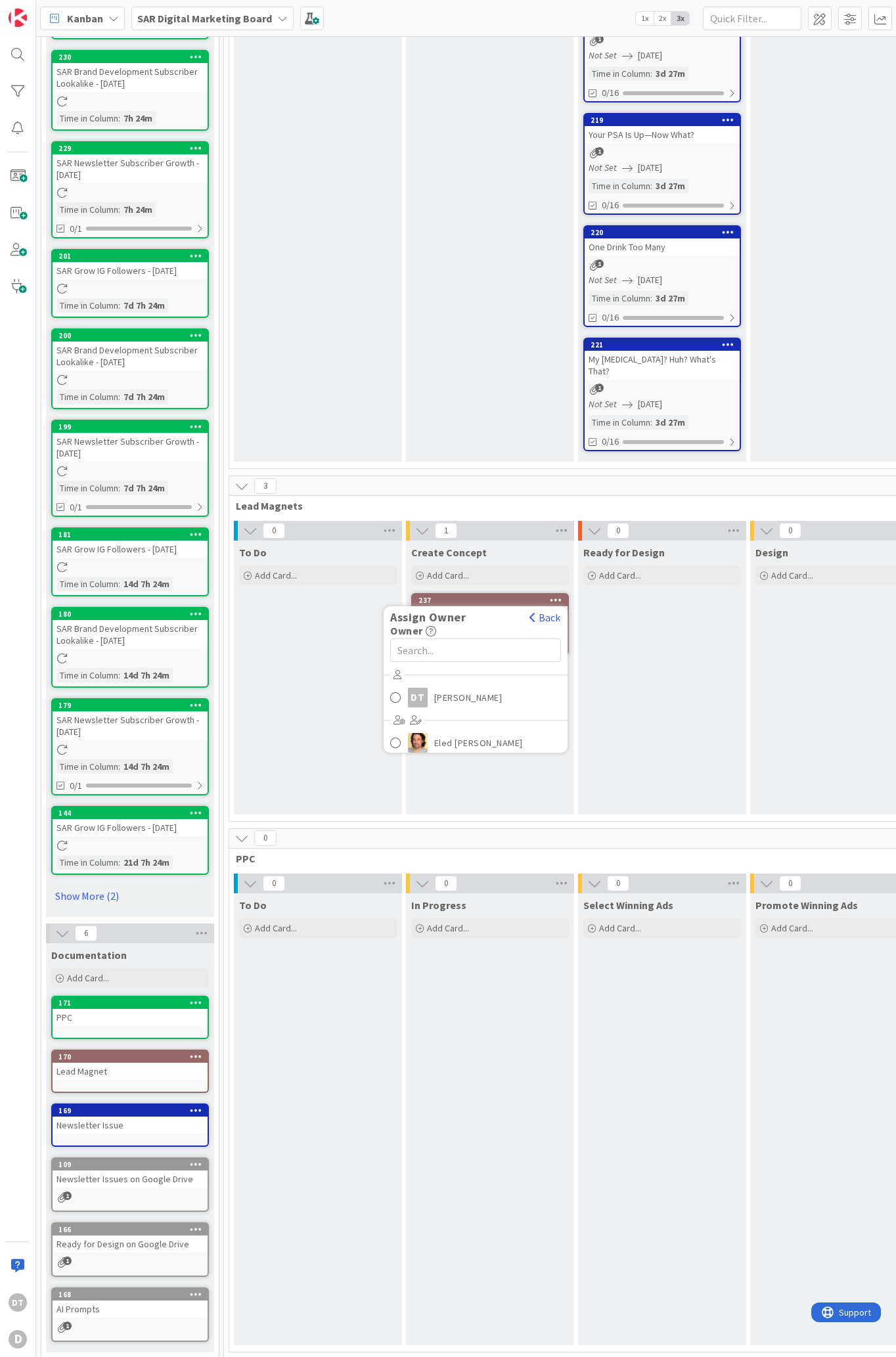
click at [495, 783] on div "Create Concept Add Card... Template Not Set Title 0 / 128 Label Newsletter Desi…" at bounding box center [490, 678] width 168 height 274
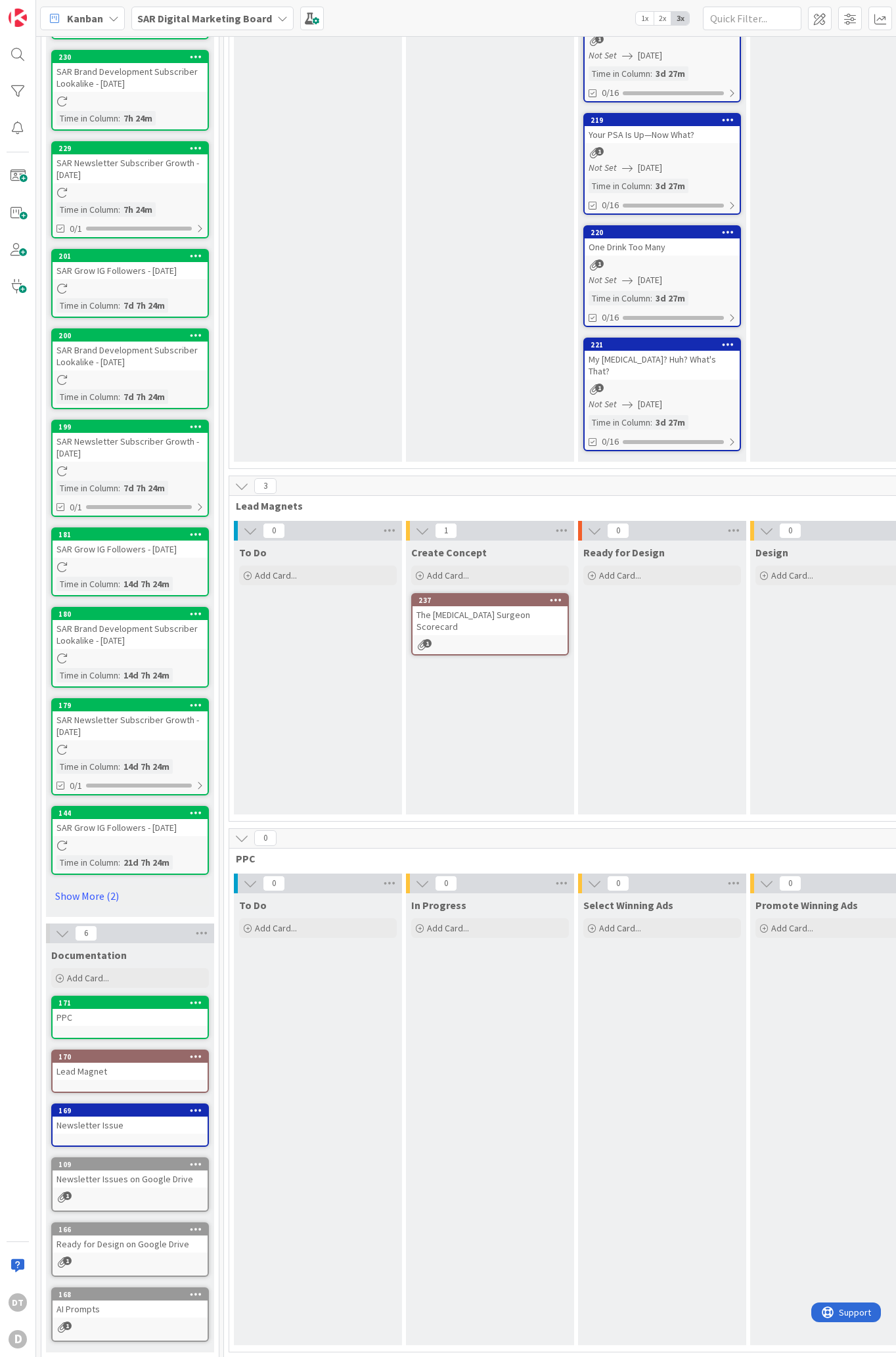
click at [255, 16] on b "SAR Digital Marketing Board" at bounding box center [204, 18] width 135 height 13
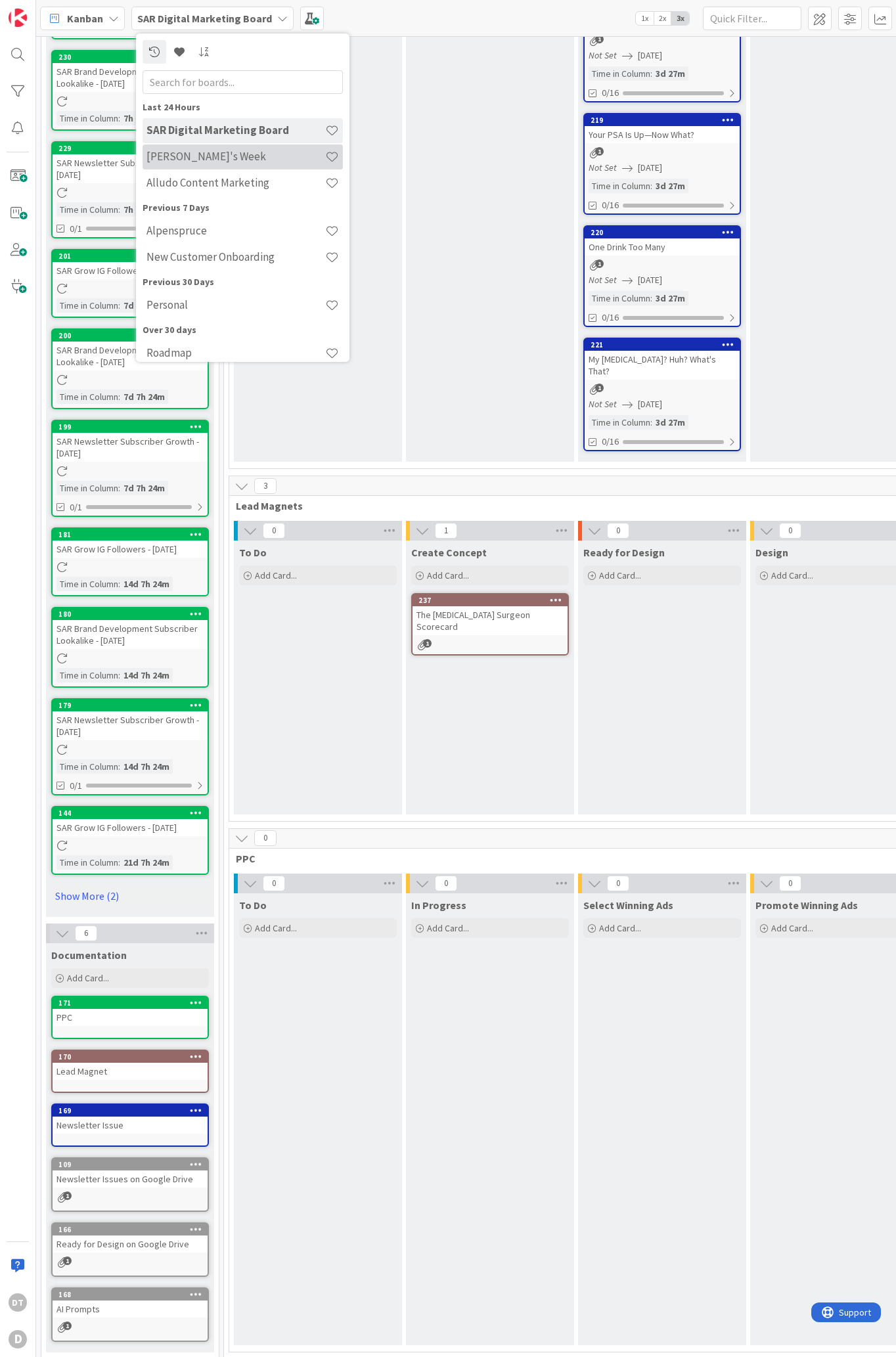
click at [183, 159] on h4 "[PERSON_NAME]'s Week" at bounding box center [236, 156] width 179 height 13
